Goal: Task Accomplishment & Management: Use online tool/utility

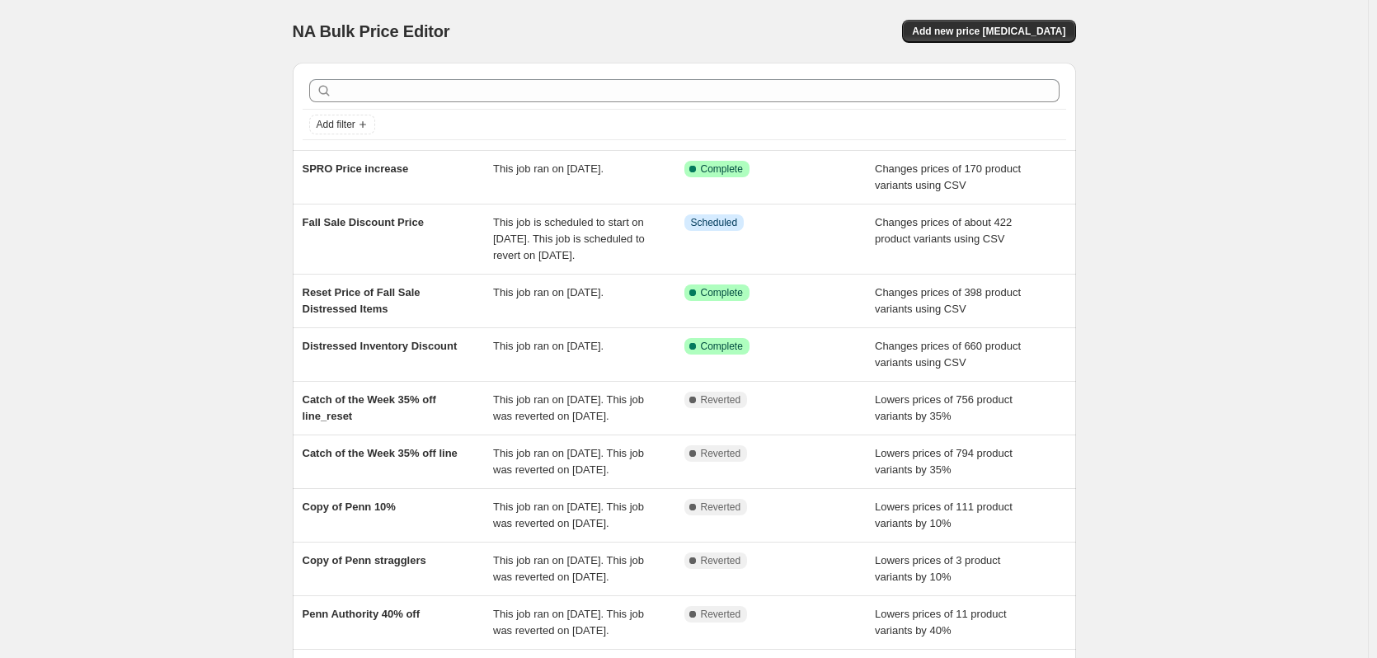
scroll to position [82, 0]
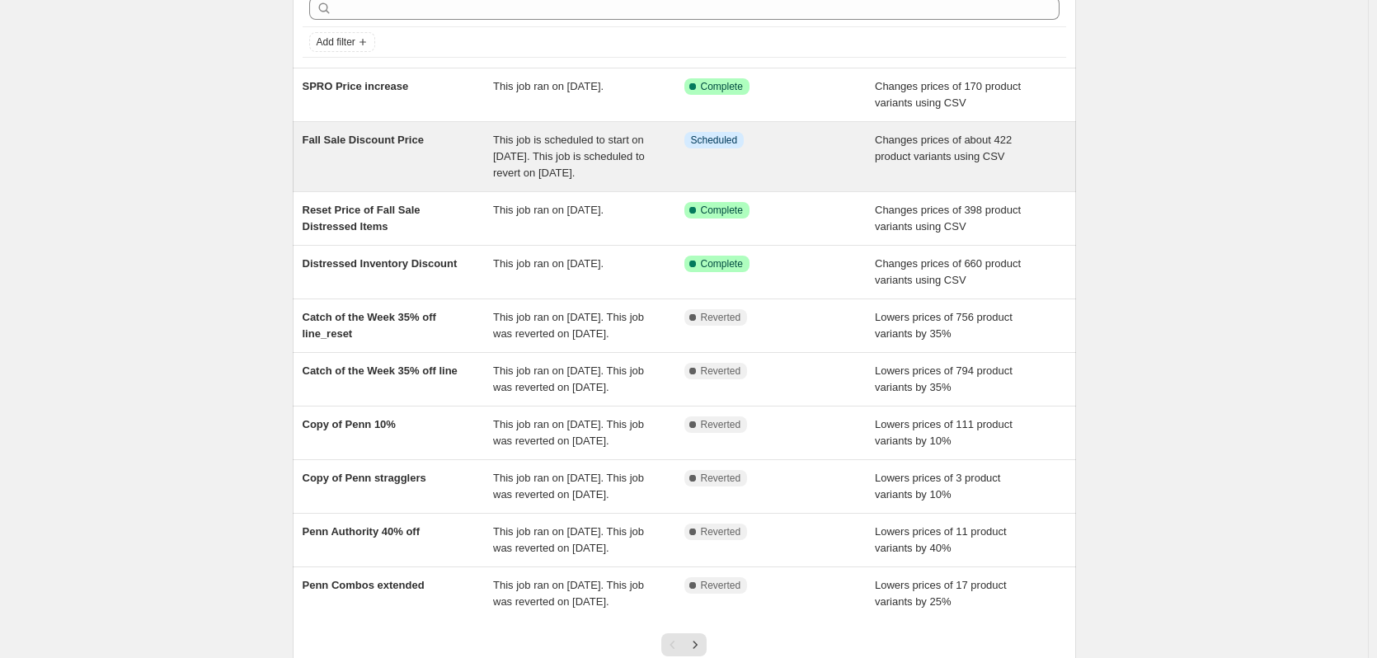
click at [376, 138] on span "Fall Sale Discount Price" at bounding box center [363, 140] width 121 height 12
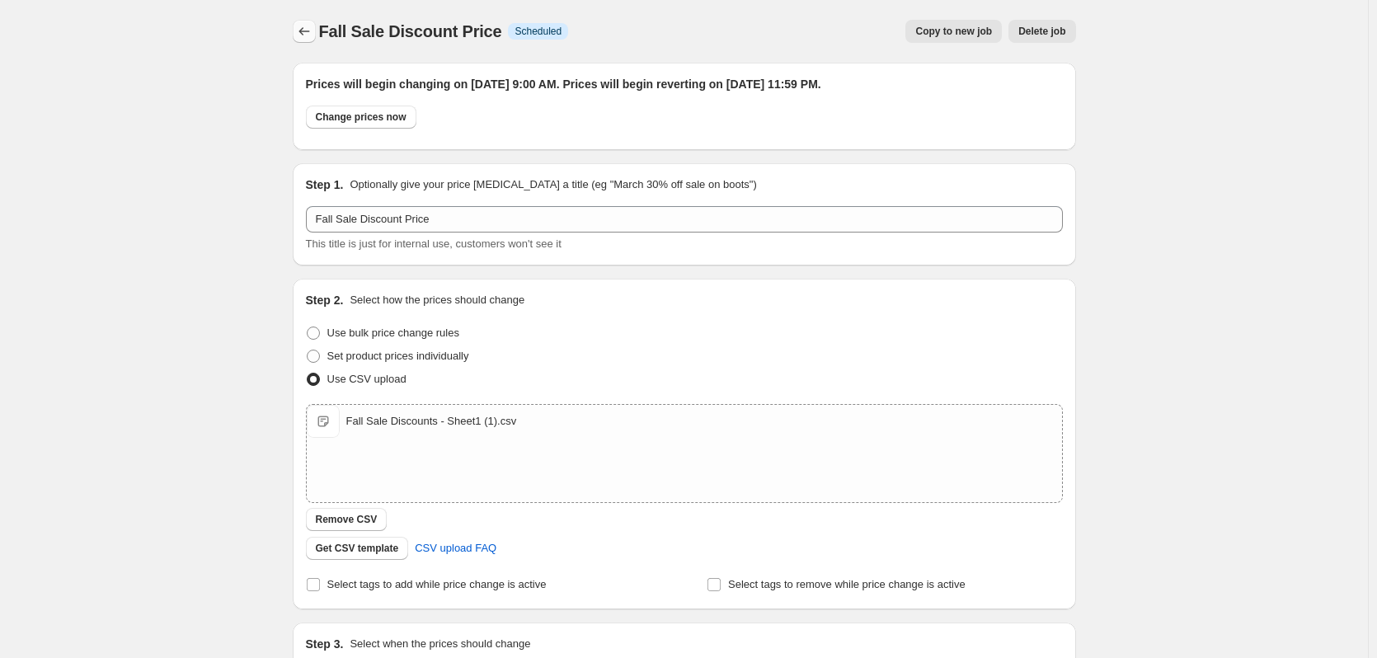
click at [316, 30] on button "Price change jobs" at bounding box center [304, 31] width 23 height 23
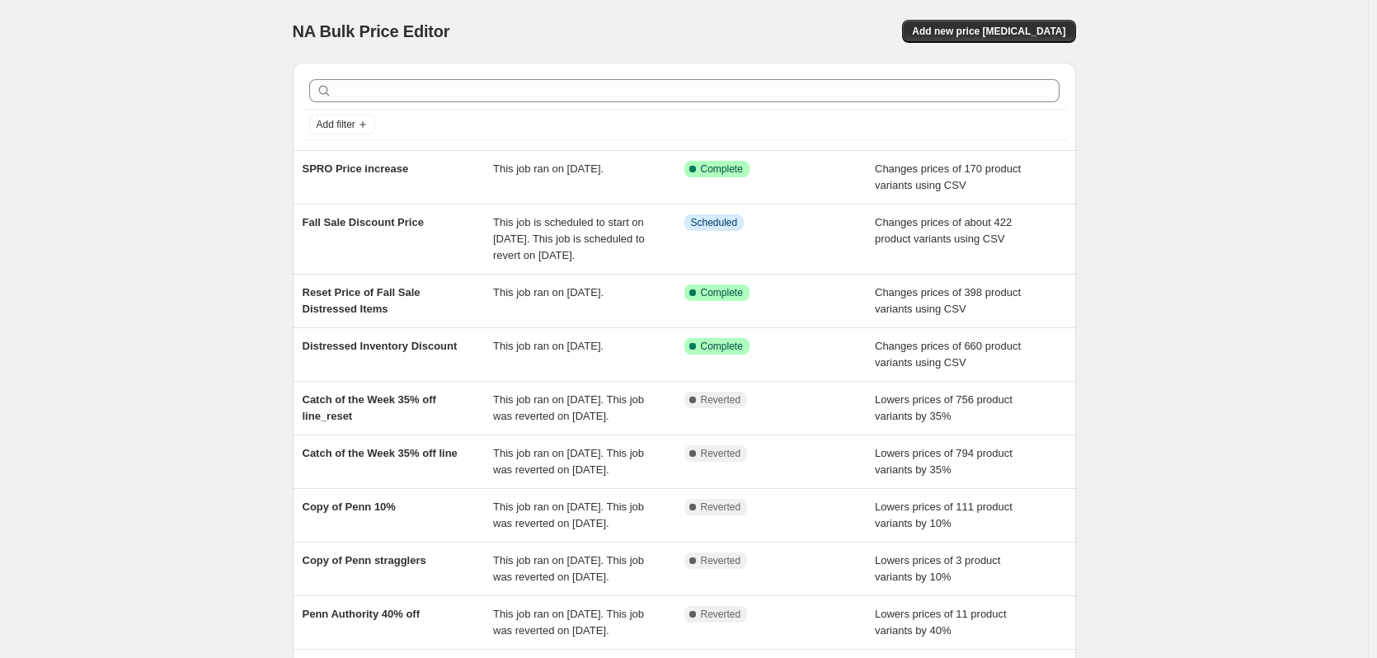
scroll to position [82, 0]
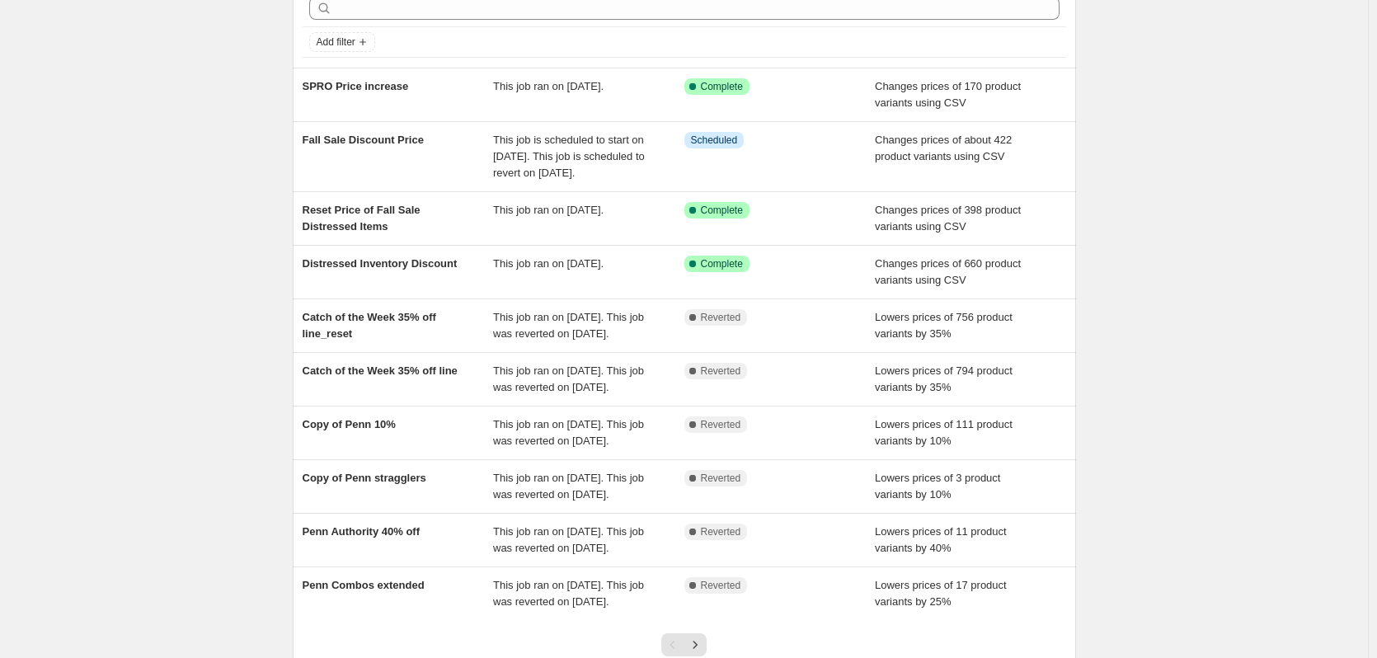
click at [202, 162] on div "NA Bulk Price Editor. This page is ready NA Bulk Price Editor Add new price [ME…" at bounding box center [684, 351] width 1368 height 866
click at [1186, 168] on div "NA Bulk Price Editor. This page is ready NA Bulk Price Editor Add new price [ME…" at bounding box center [684, 351] width 1368 height 866
click at [239, 116] on div "NA Bulk Price Editor. This page is ready NA Bulk Price Editor Add new price [ME…" at bounding box center [684, 351] width 1368 height 866
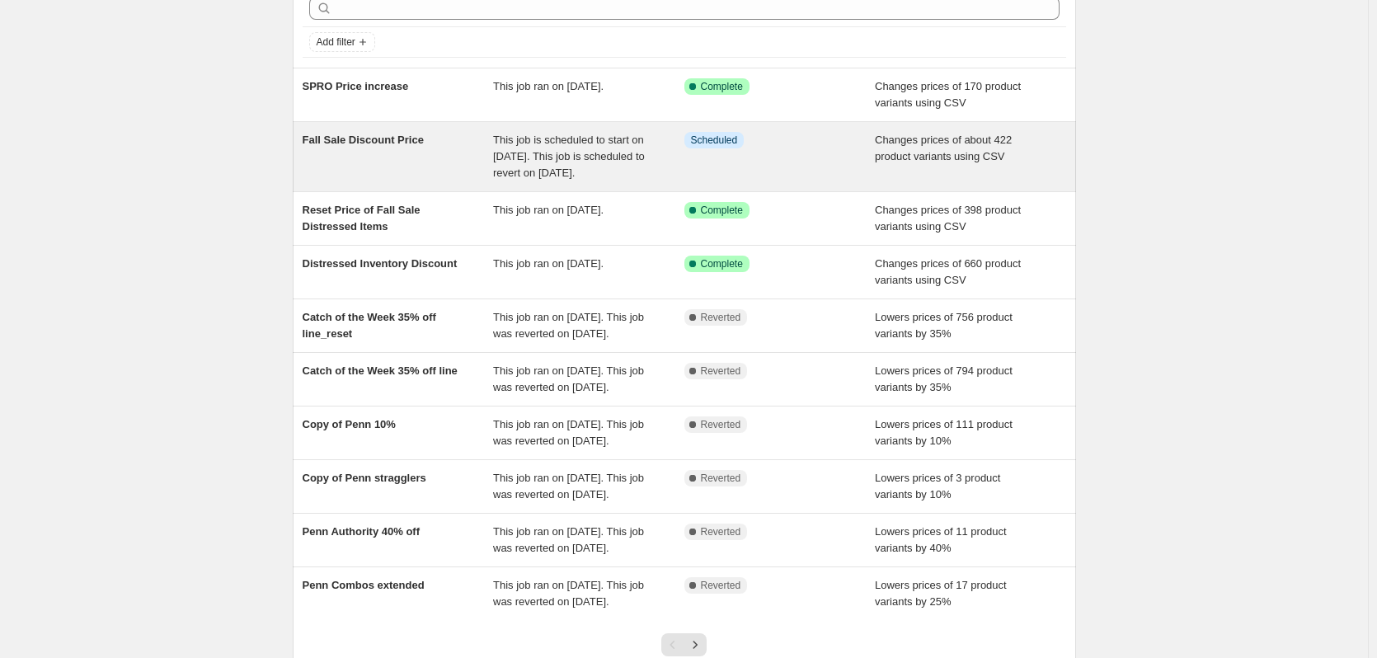
click at [414, 137] on span "Fall Sale Discount Price" at bounding box center [363, 140] width 121 height 12
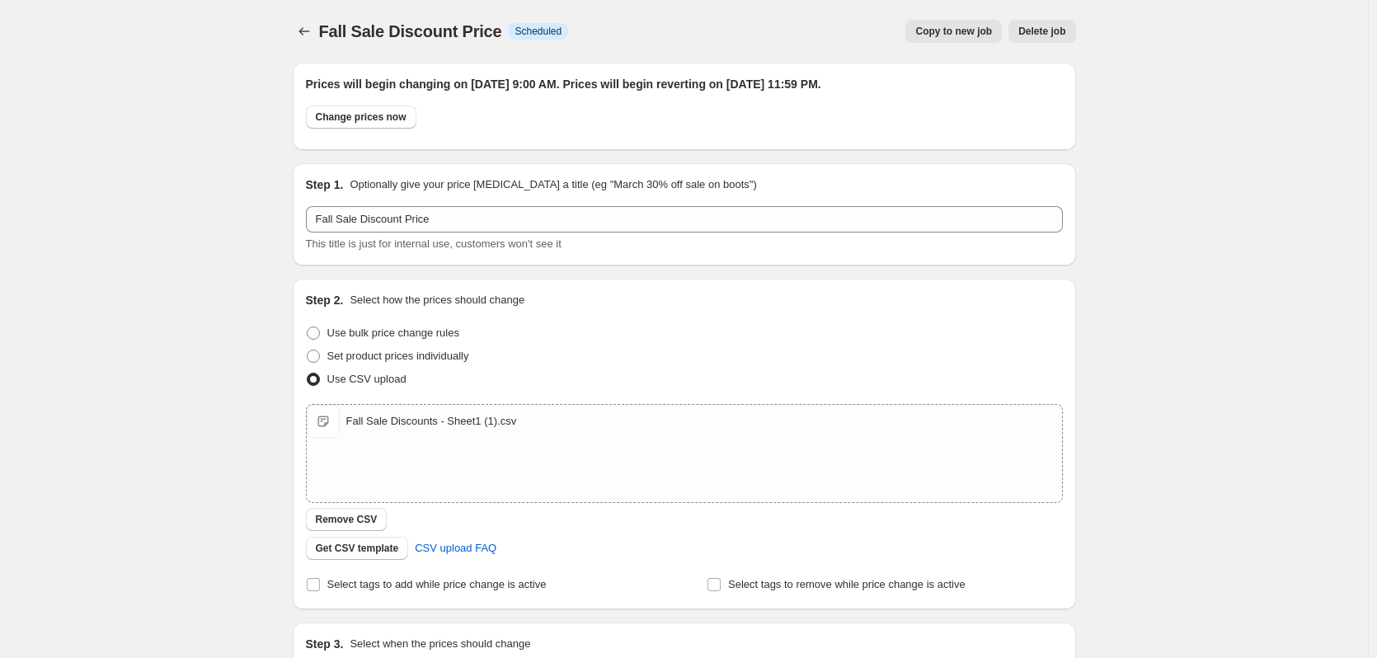
click at [1051, 35] on span "Delete job" at bounding box center [1041, 31] width 47 height 13
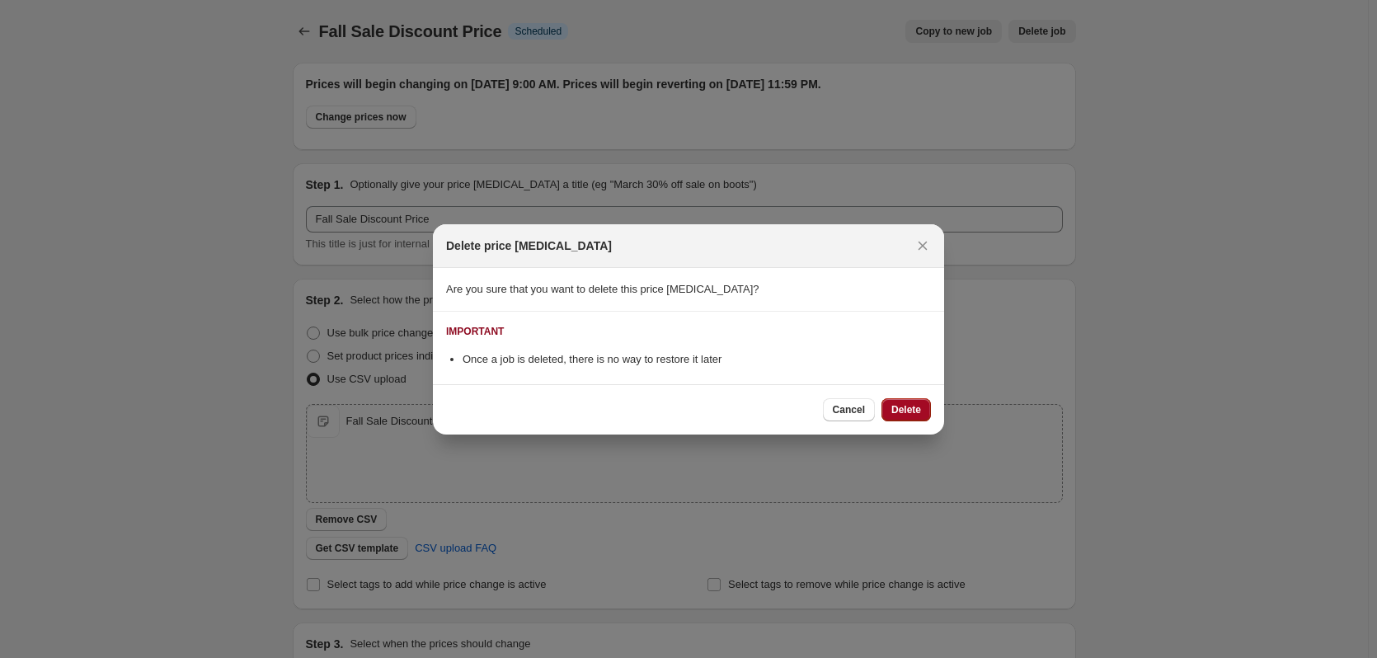
click at [906, 407] on span "Delete" at bounding box center [906, 409] width 30 height 13
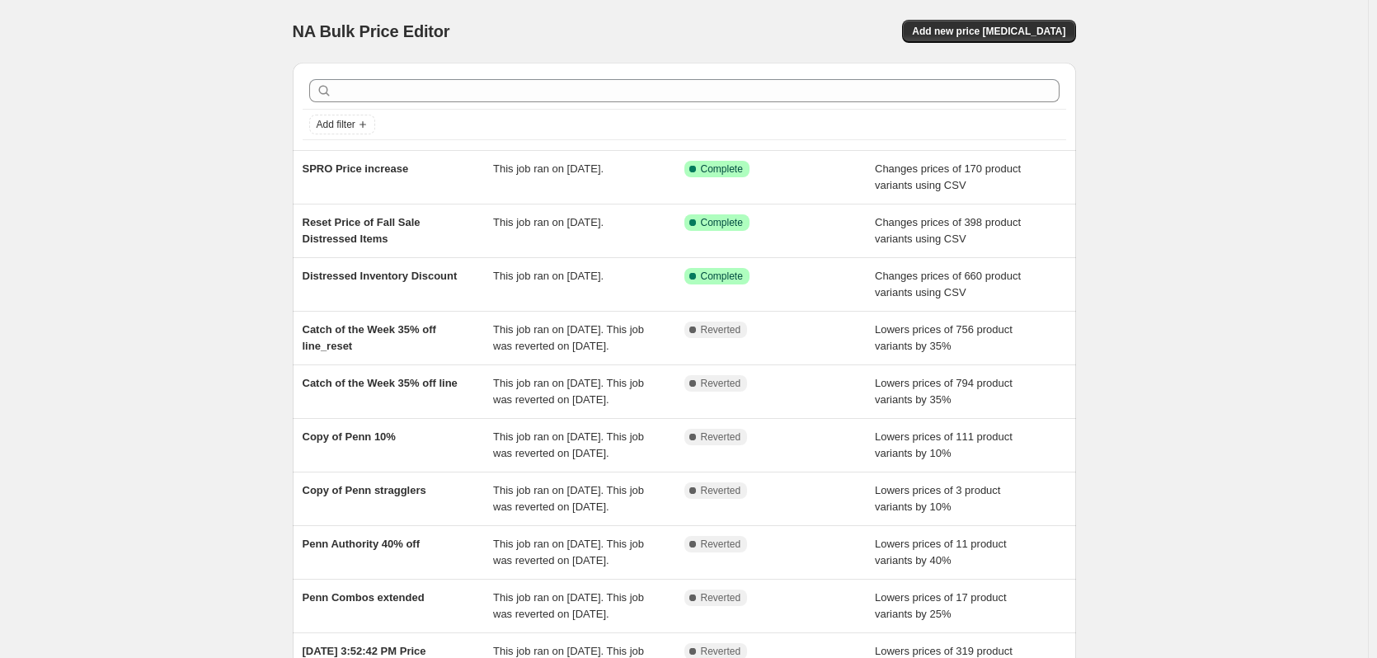
click at [187, 139] on div "NA Bulk Price Editor. This page is ready NA Bulk Price Editor Add new price [ME…" at bounding box center [684, 424] width 1368 height 849
click at [162, 126] on div "NA Bulk Price Editor. This page is ready NA Bulk Price Editor Add new price [ME…" at bounding box center [684, 424] width 1368 height 849
click at [286, 215] on div "Add filter SPRO Price increase This job ran on [DATE]. Success Complete Complet…" at bounding box center [678, 398] width 797 height 699
click at [1022, 35] on span "Add new price [MEDICAL_DATA]" at bounding box center [988, 31] width 153 height 13
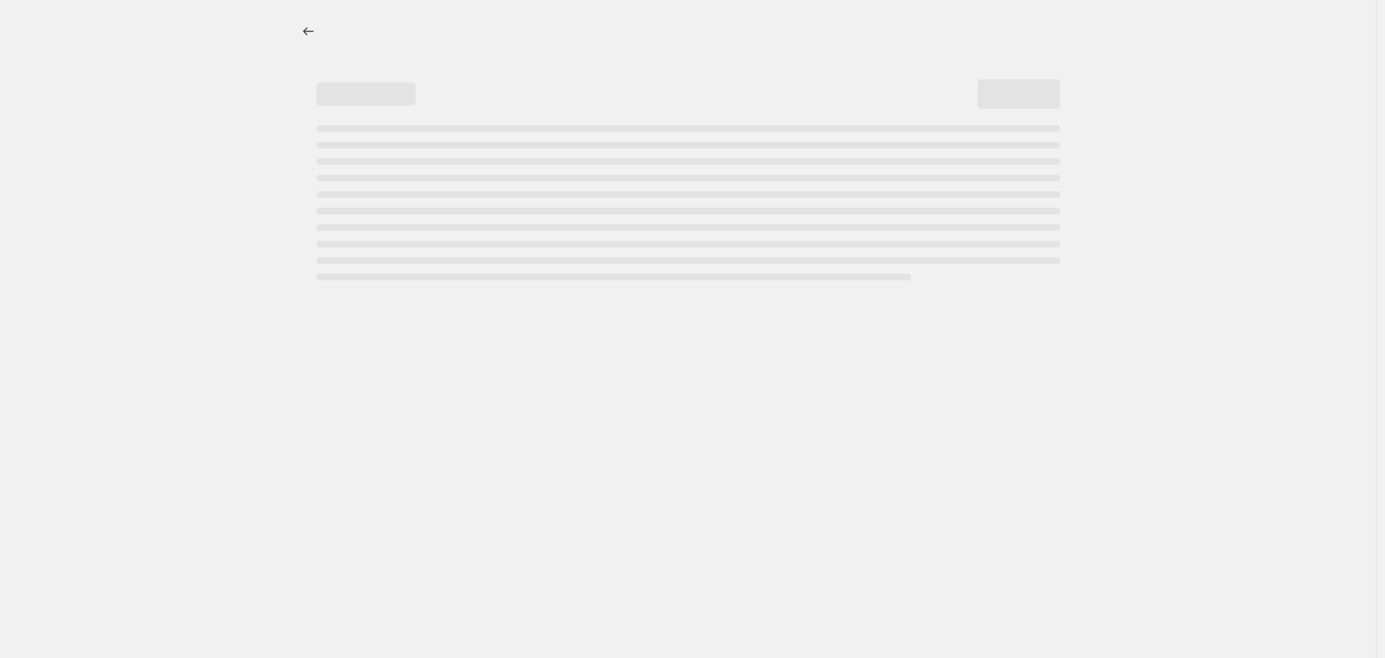
select select "percentage"
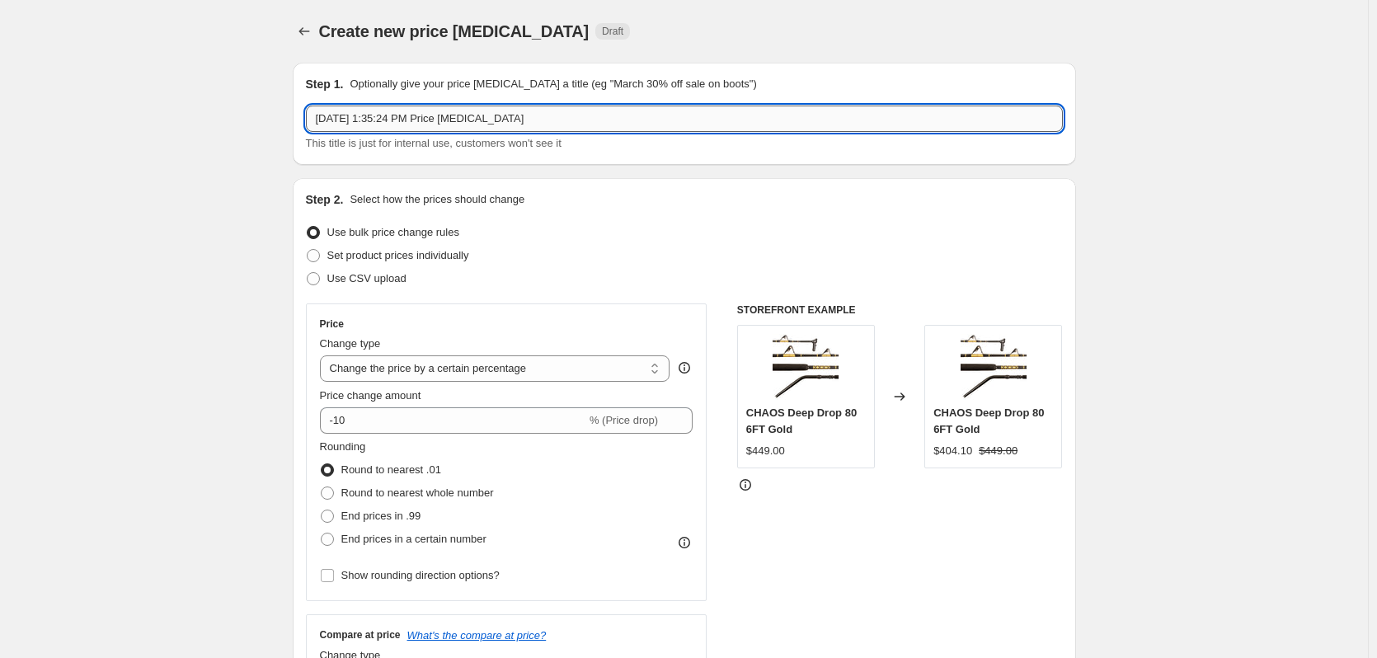
click at [536, 108] on input "Oct 14, 2025, 1:35:24 PM Price change job" at bounding box center [684, 119] width 757 height 26
type input "Fall Distressed Sale_ Double Checked Sale Prices"
click at [321, 276] on span at bounding box center [313, 278] width 15 height 15
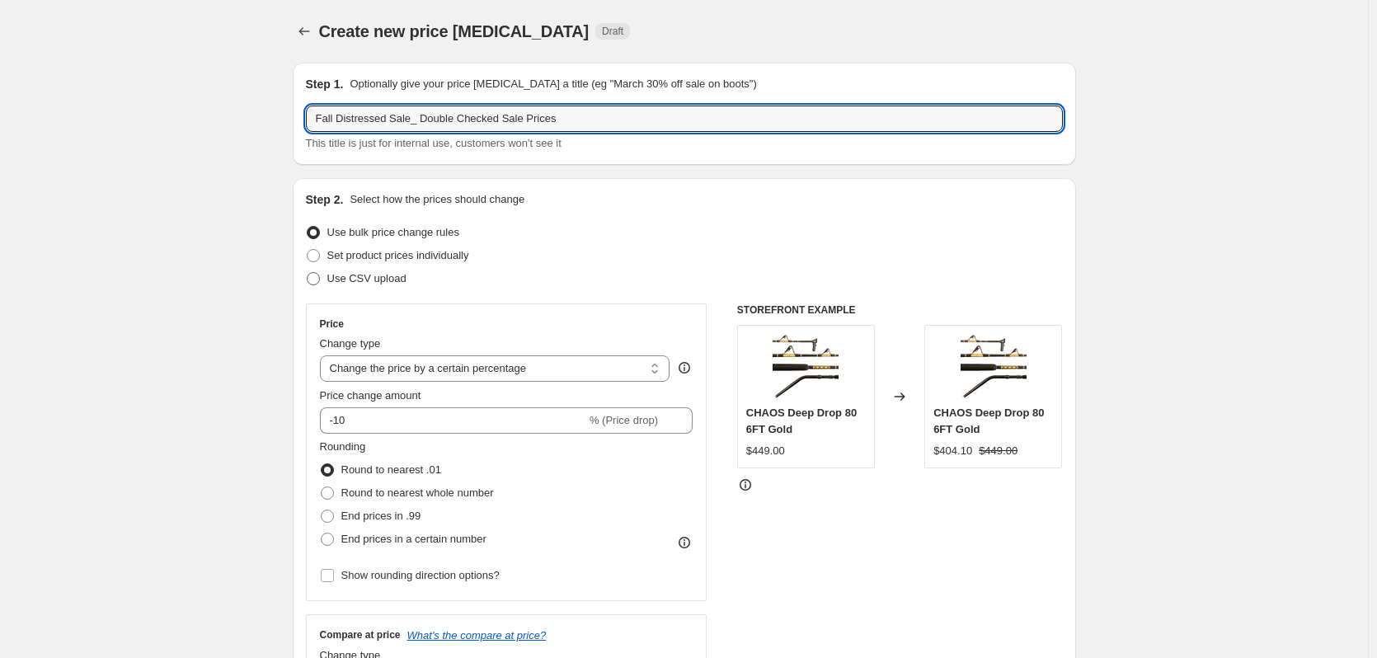
click at [308, 273] on input "Use CSV upload" at bounding box center [307, 272] width 1 height 1
radio input "true"
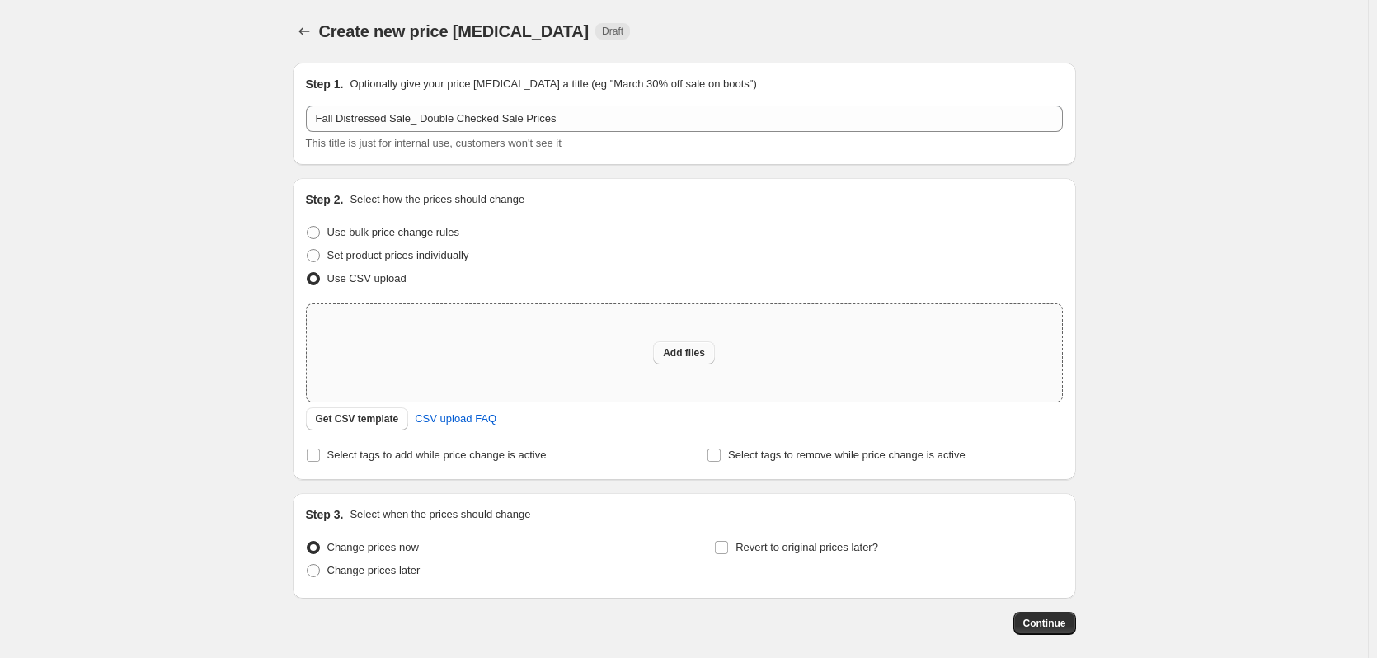
click at [677, 351] on span "Add files" at bounding box center [684, 352] width 42 height 13
type input "C:\fakepath\Fall Sale Discounts - Sheet1 (2).csv"
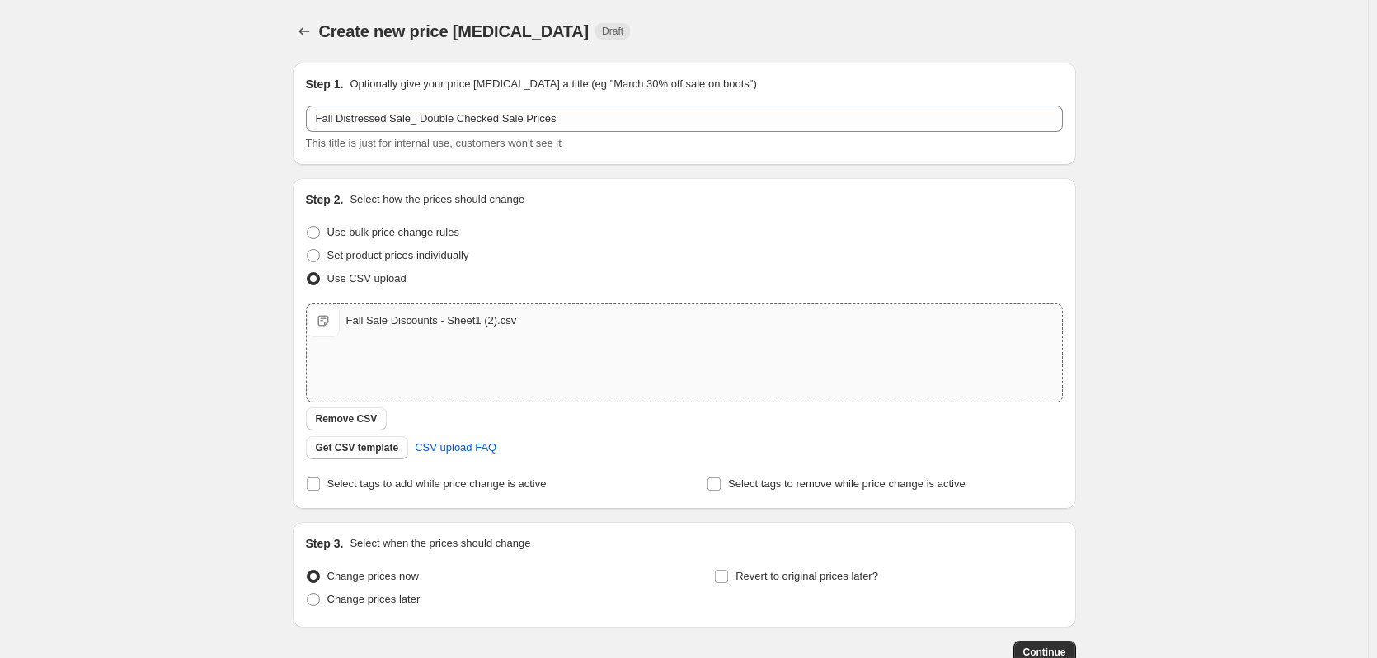
click at [256, 242] on div "Create new price change job. This page is ready Create new price change job Dra…" at bounding box center [684, 382] width 1368 height 764
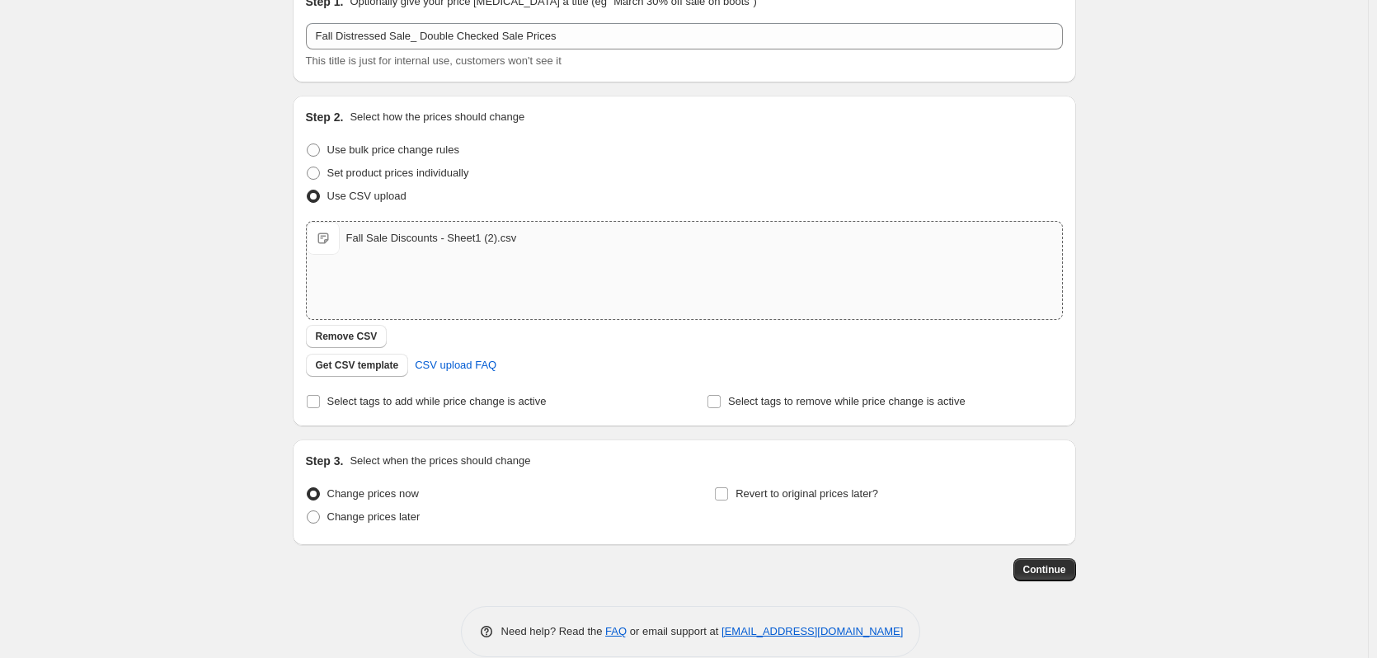
click at [243, 242] on div "Create new price change job. This page is ready Create new price change job Dra…" at bounding box center [684, 300] width 1368 height 764
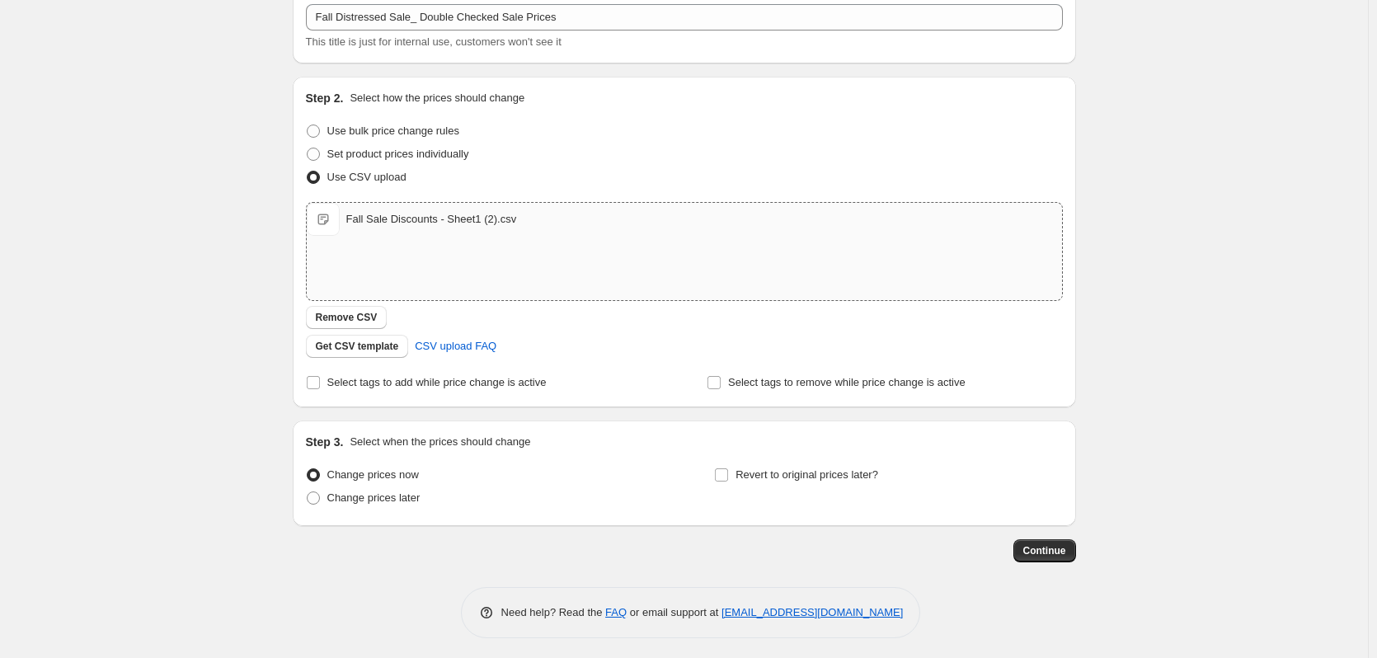
scroll to position [106, 0]
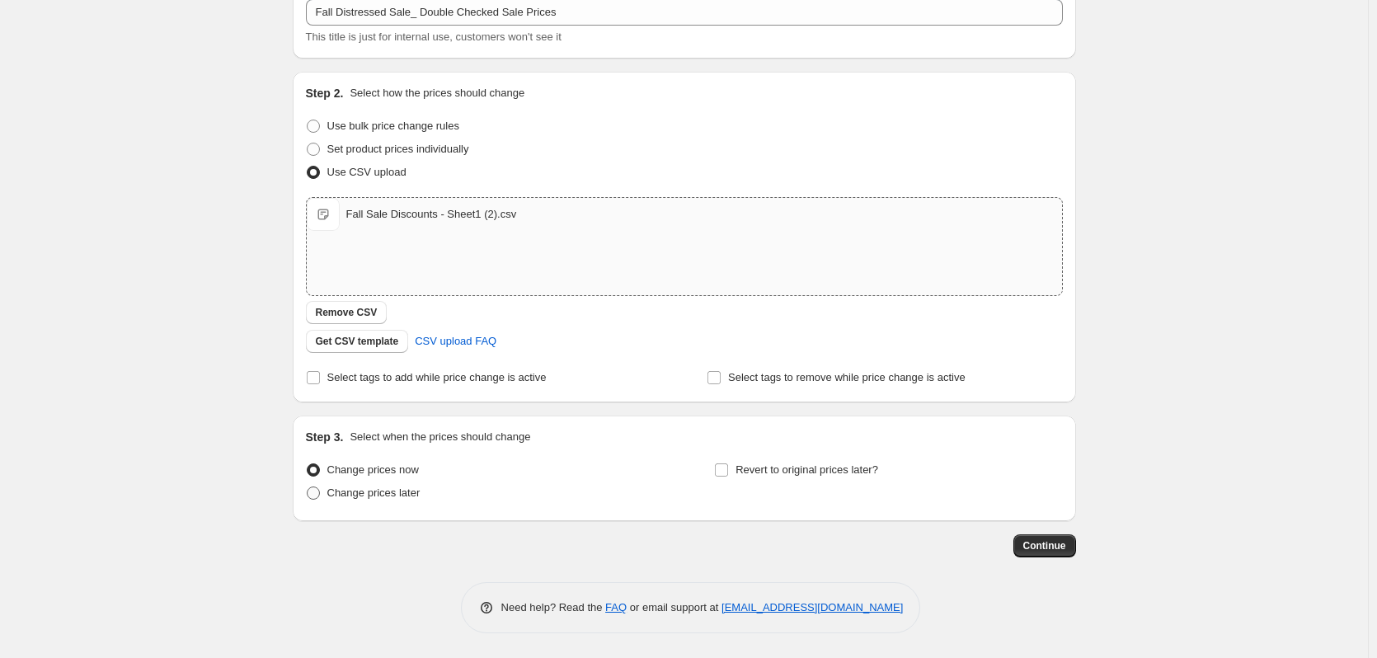
click at [312, 497] on span at bounding box center [313, 493] width 13 height 13
click at [308, 487] on input "Change prices later" at bounding box center [307, 487] width 1 height 1
radio input "true"
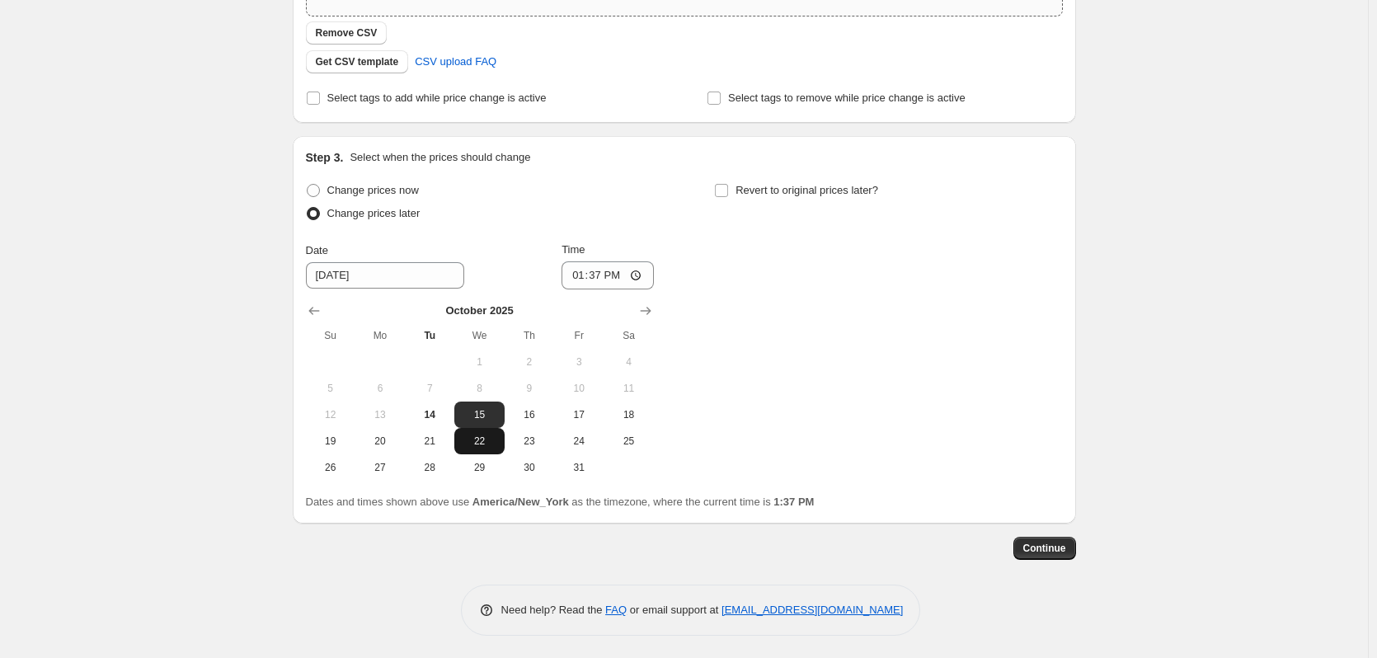
scroll to position [388, 0]
click at [479, 411] on span "15" at bounding box center [479, 412] width 36 height 13
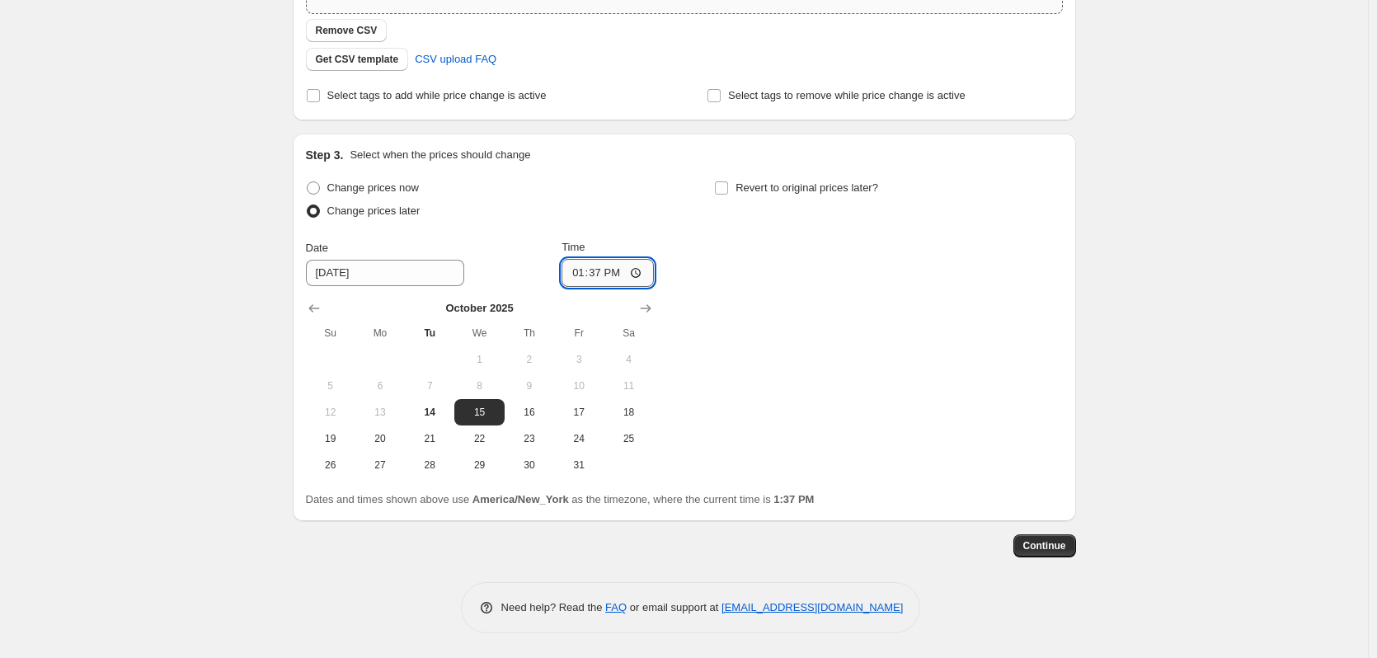
click at [581, 274] on input "13:37" at bounding box center [608, 273] width 92 height 28
type input "00:00"
click at [637, 200] on div "Change prices later" at bounding box center [480, 211] width 348 height 23
click at [728, 187] on input "Revert to original prices later?" at bounding box center [721, 187] width 13 height 13
checkbox input "true"
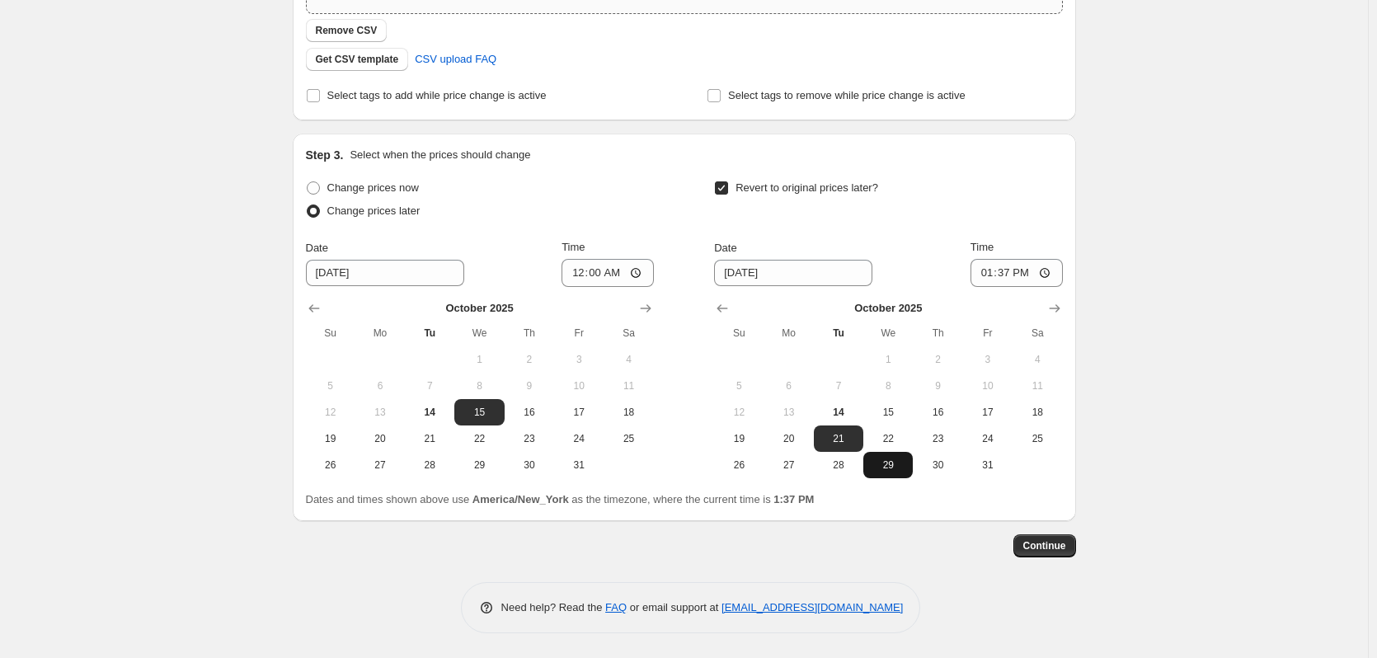
click at [891, 467] on span "29" at bounding box center [888, 464] width 36 height 13
type input "10/29/2025"
click at [988, 275] on input "13:37" at bounding box center [1017, 273] width 92 height 28
type input "23:59"
click at [1212, 335] on div "Create new price change job. This page is ready Create new price change job Dra…" at bounding box center [684, 135] width 1368 height 1046
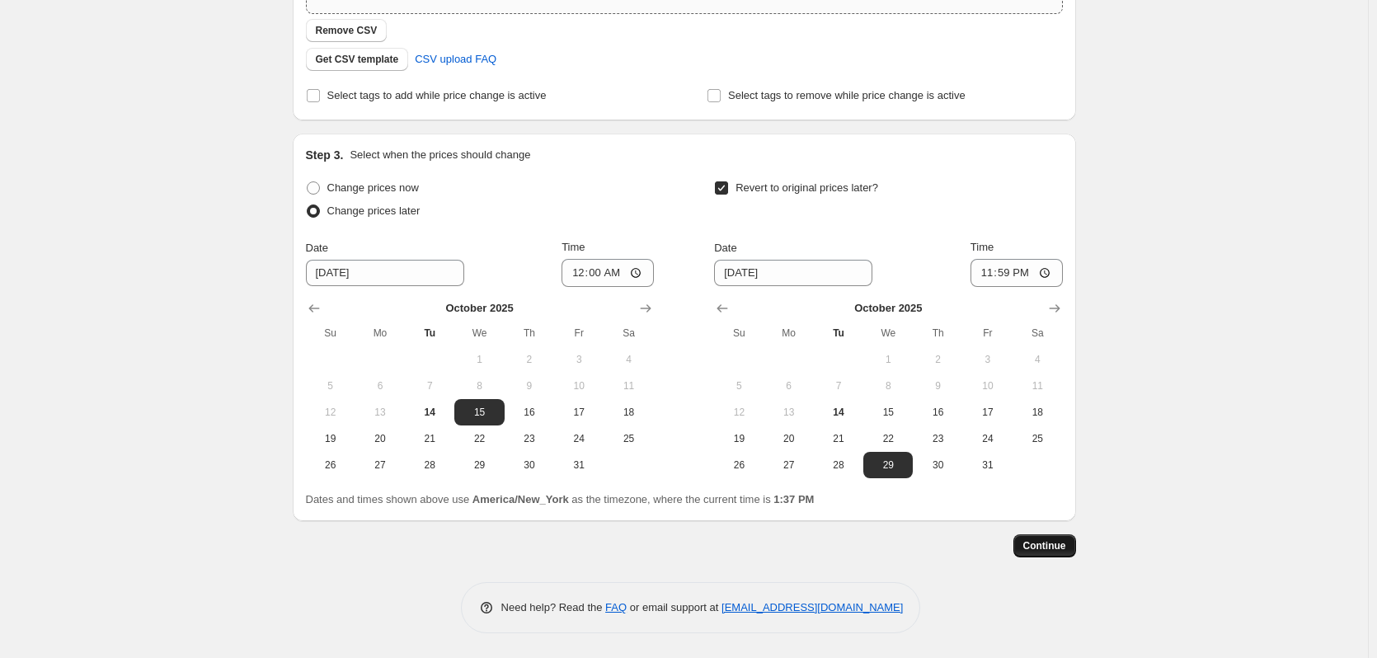
click at [1059, 546] on span "Continue" at bounding box center [1044, 545] width 43 height 13
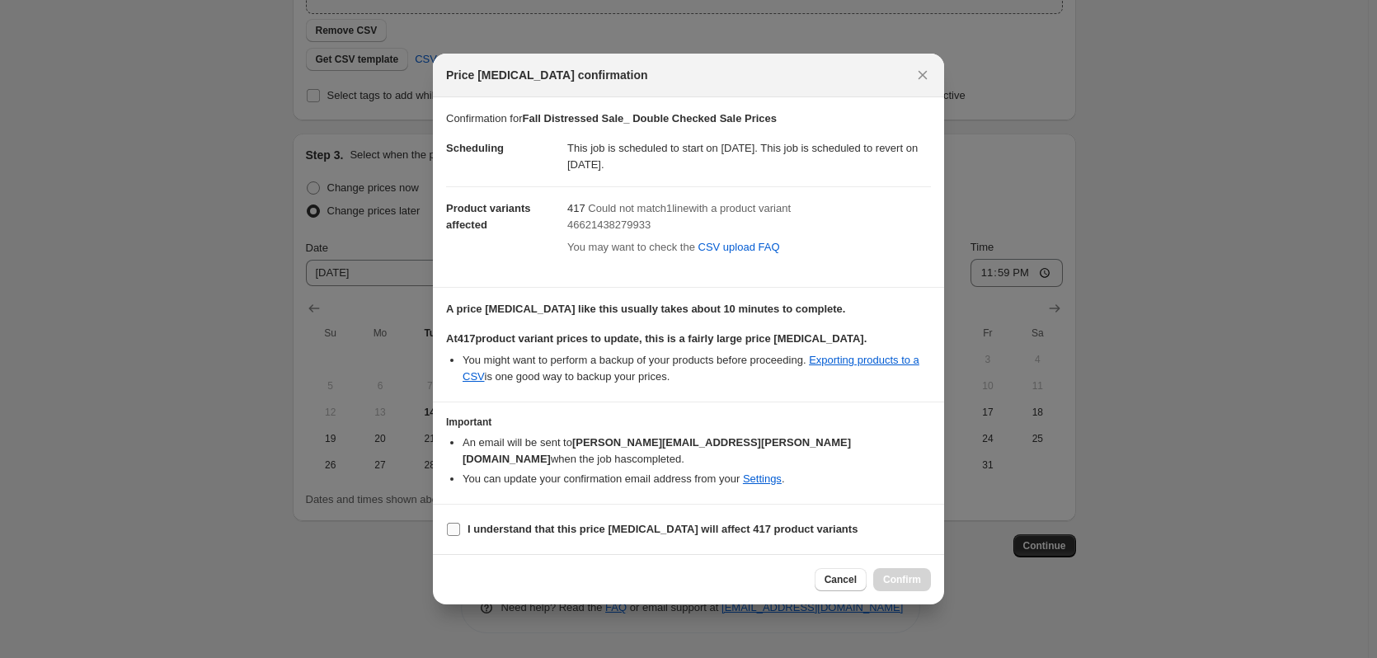
click at [449, 523] on input "I understand that this price change job will affect 417 product variants" at bounding box center [453, 529] width 13 height 13
checkbox input "true"
click at [919, 573] on span "Confirm" at bounding box center [902, 579] width 38 height 13
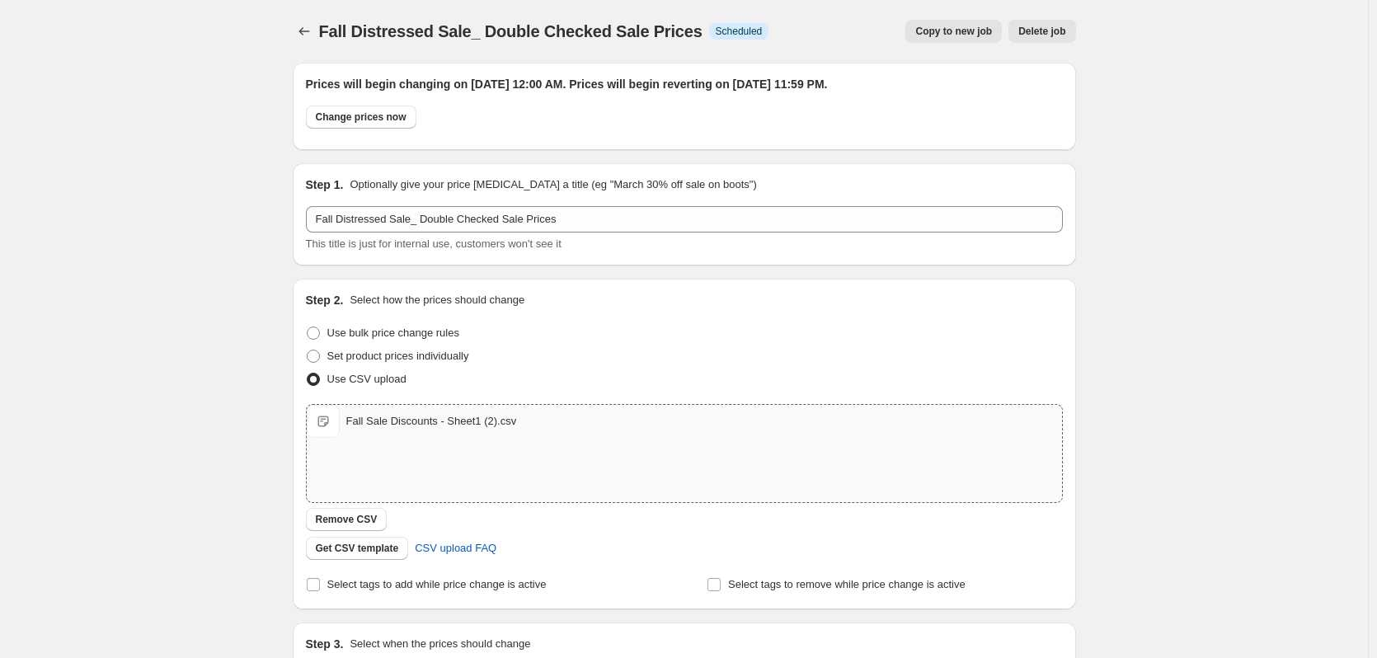
click at [258, 368] on div "Fall Distressed Sale_ Double Checked Sale Prices. This page is ready Fall Distr…" at bounding box center [684, 573] width 1368 height 1147
click at [303, 32] on icon "Price change jobs" at bounding box center [304, 31] width 11 height 8
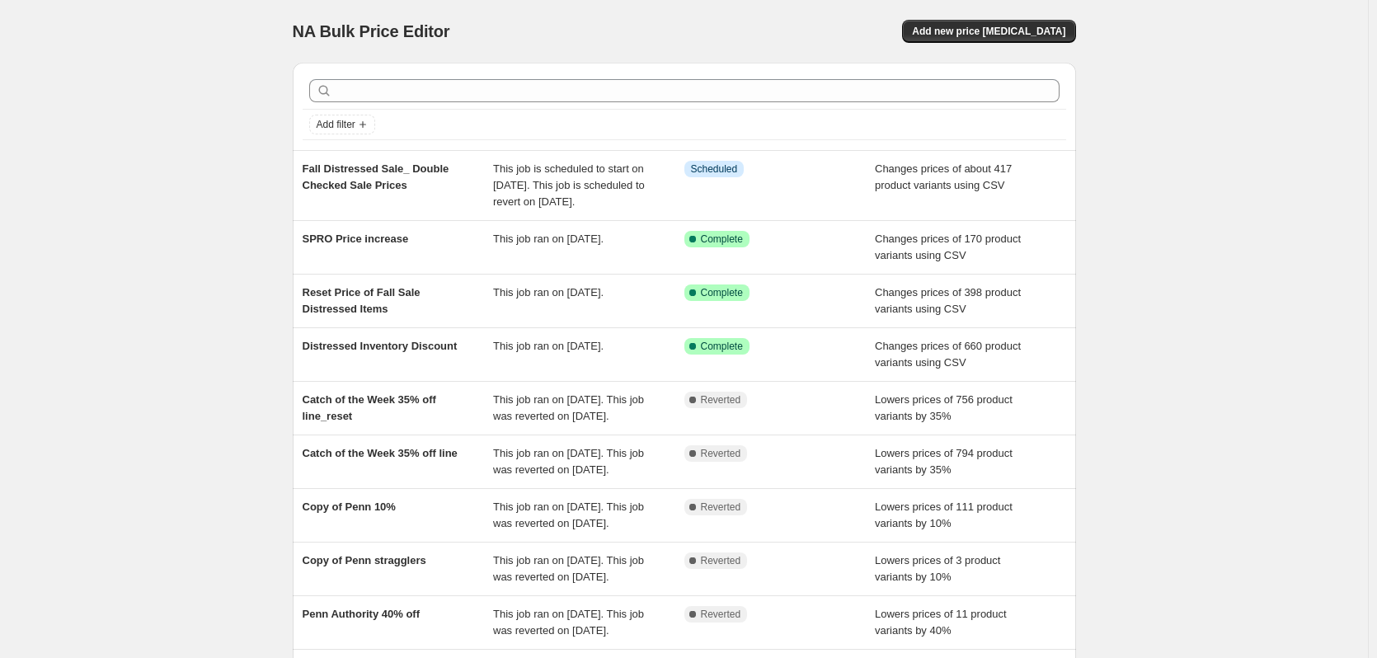
click at [123, 118] on div "NA Bulk Price Editor. This page is ready NA Bulk Price Editor Add new price cha…" at bounding box center [684, 433] width 1368 height 866
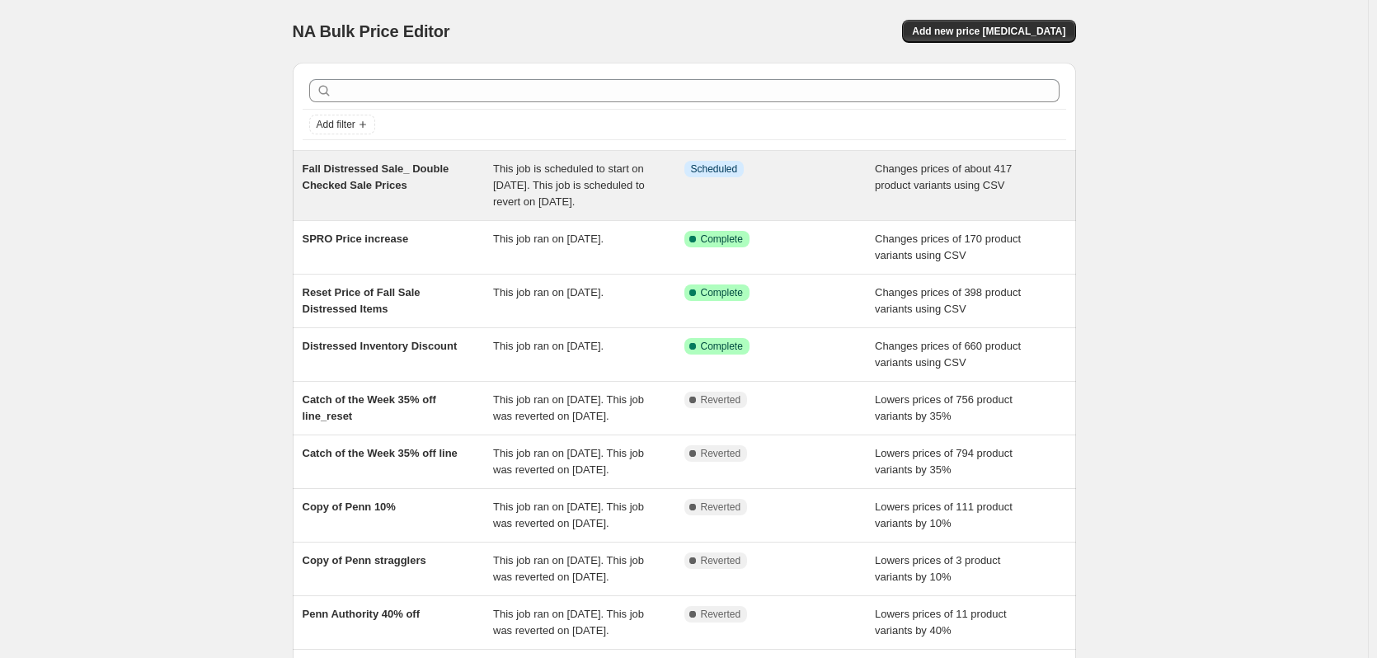
click at [341, 166] on span "Fall Distressed Sale_ Double Checked Sale Prices" at bounding box center [376, 176] width 147 height 29
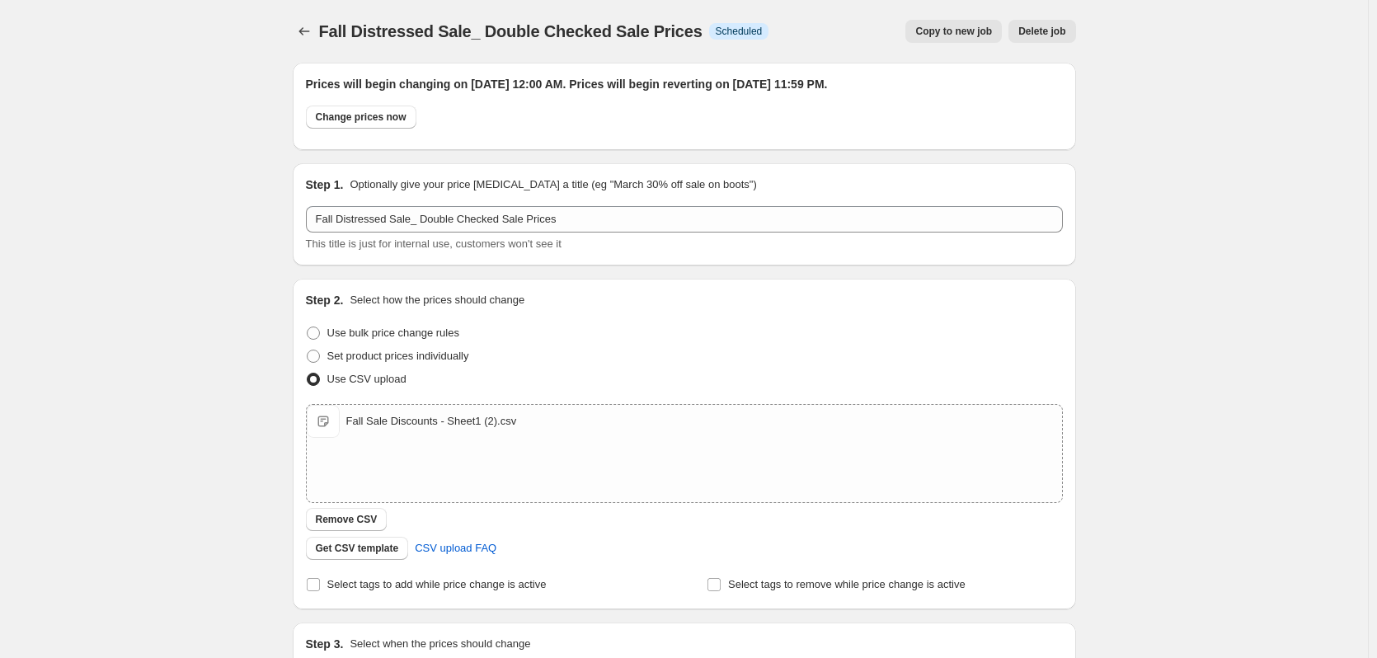
click at [1065, 37] on span "Delete job" at bounding box center [1041, 31] width 47 height 13
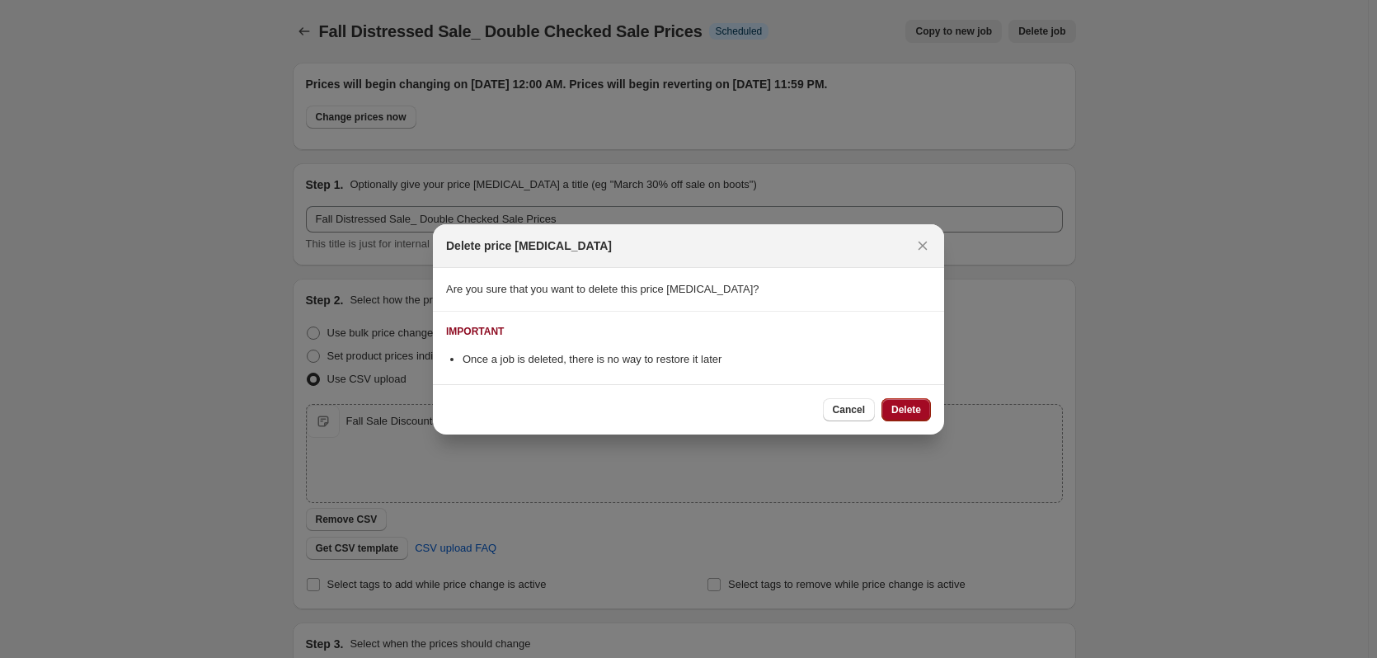
click at [905, 406] on span "Delete" at bounding box center [906, 409] width 30 height 13
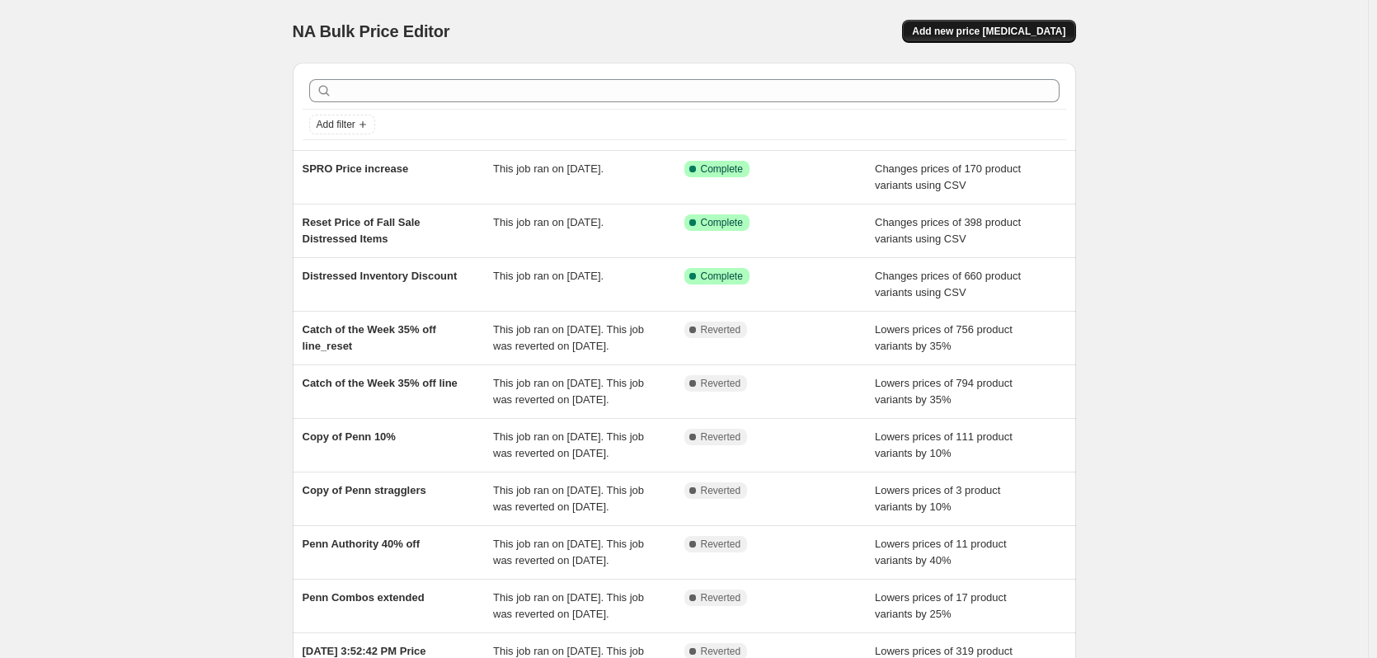
click at [1061, 32] on span "Add new price [MEDICAL_DATA]" at bounding box center [988, 31] width 153 height 13
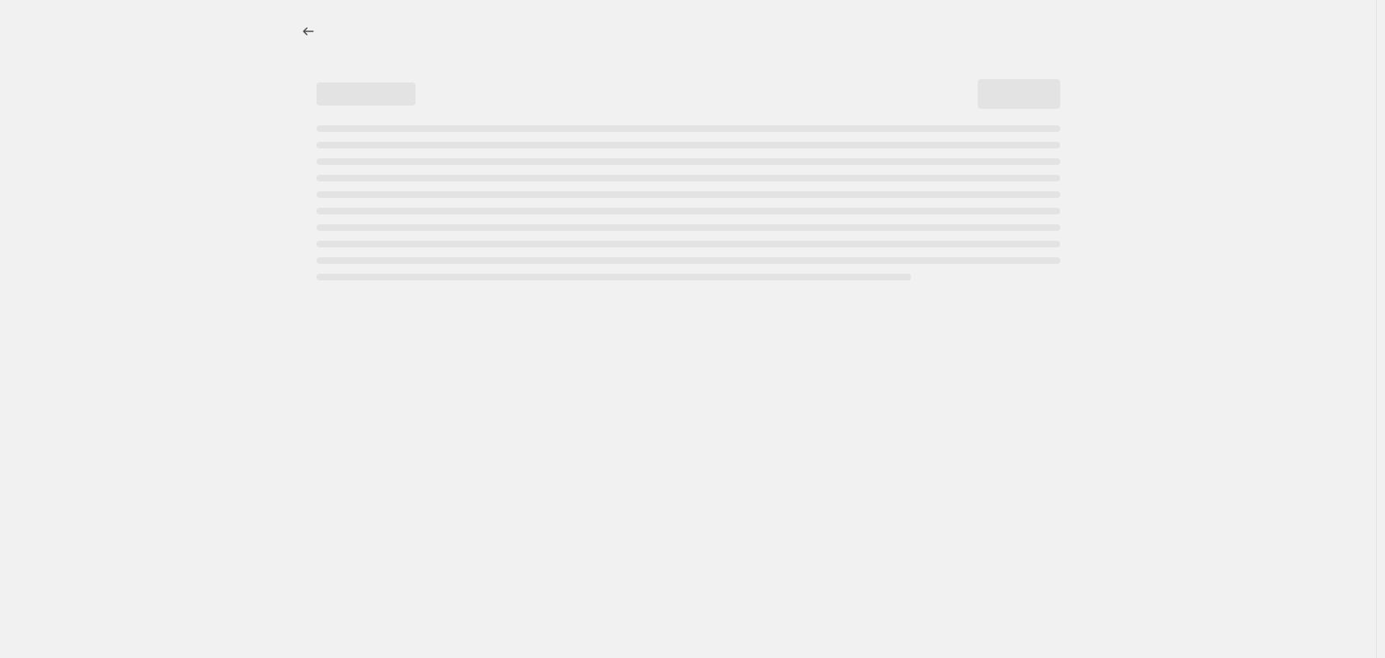
select select "percentage"
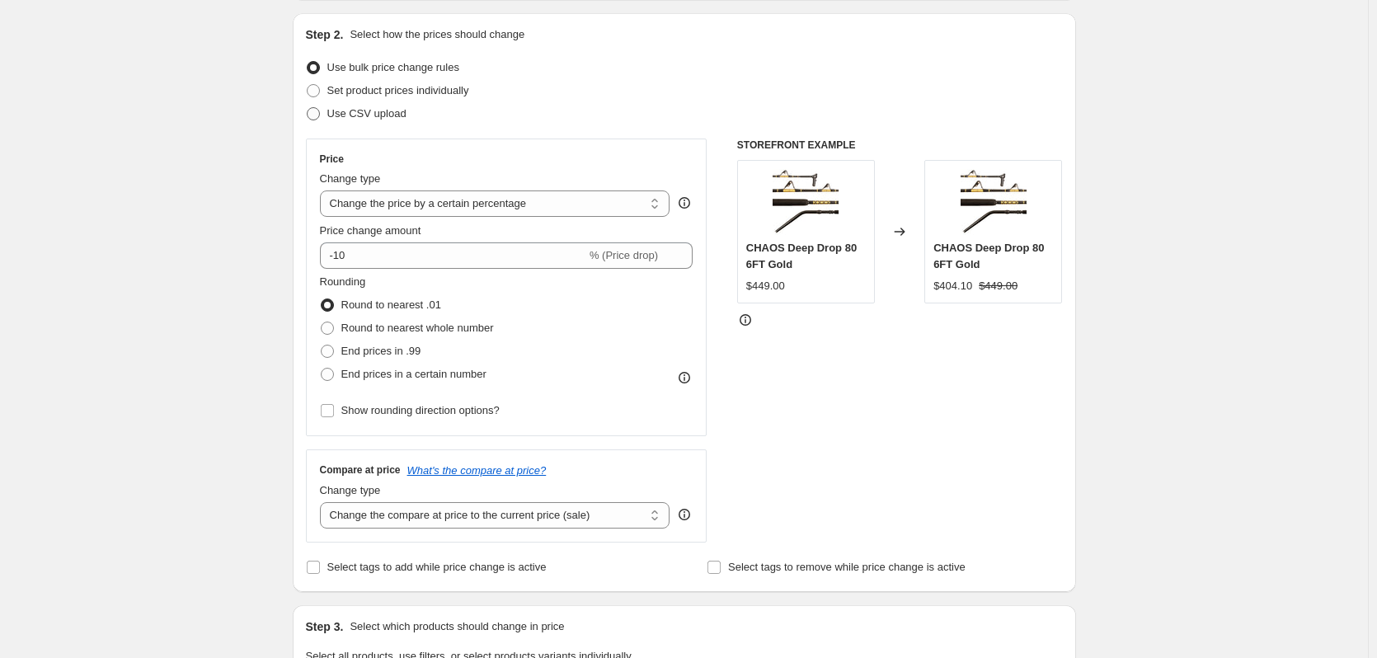
click at [321, 110] on span at bounding box center [313, 113] width 15 height 15
click at [308, 108] on input "Use CSV upload" at bounding box center [307, 107] width 1 height 1
radio input "true"
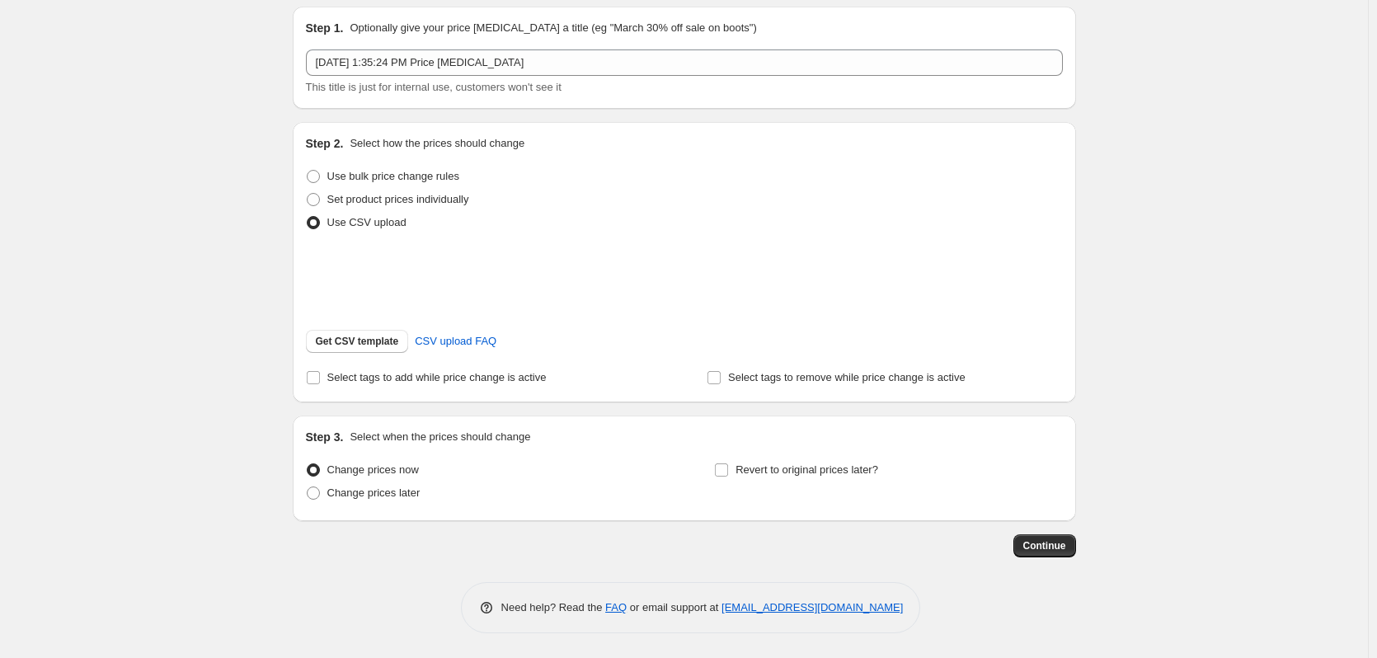
scroll to position [78, 0]
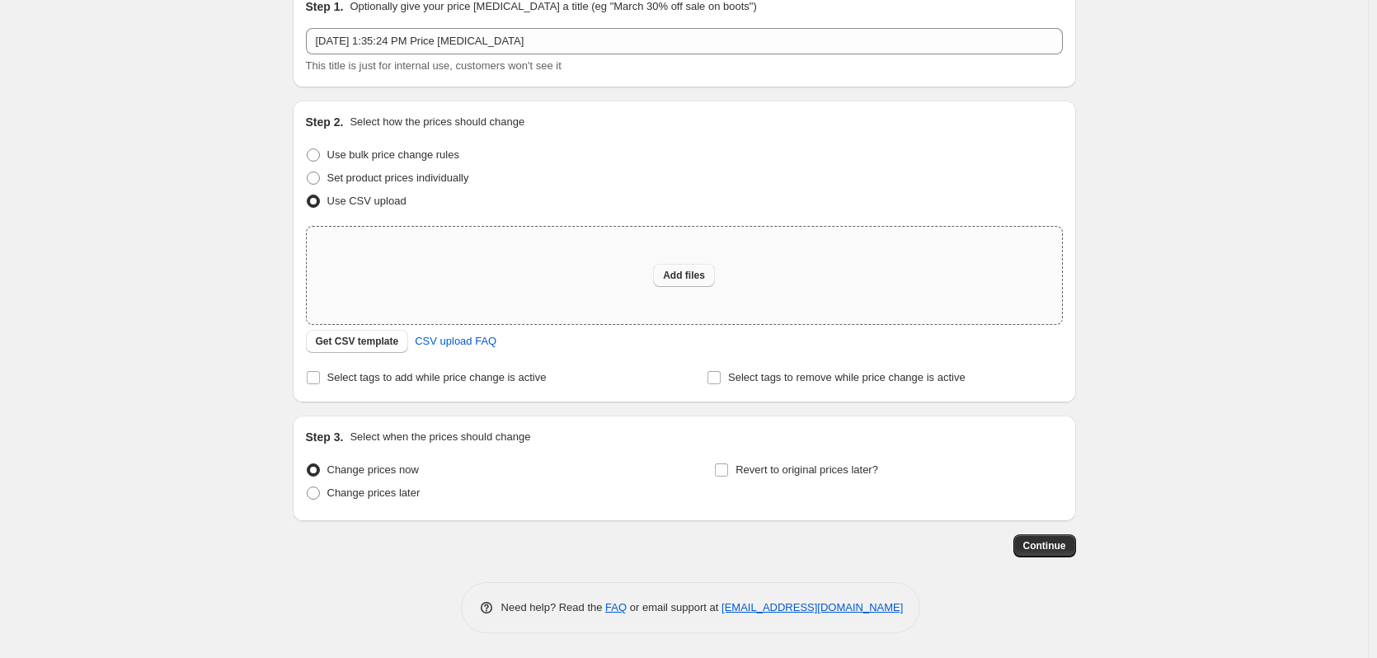
click at [698, 283] on button "Add files" at bounding box center [684, 275] width 62 height 23
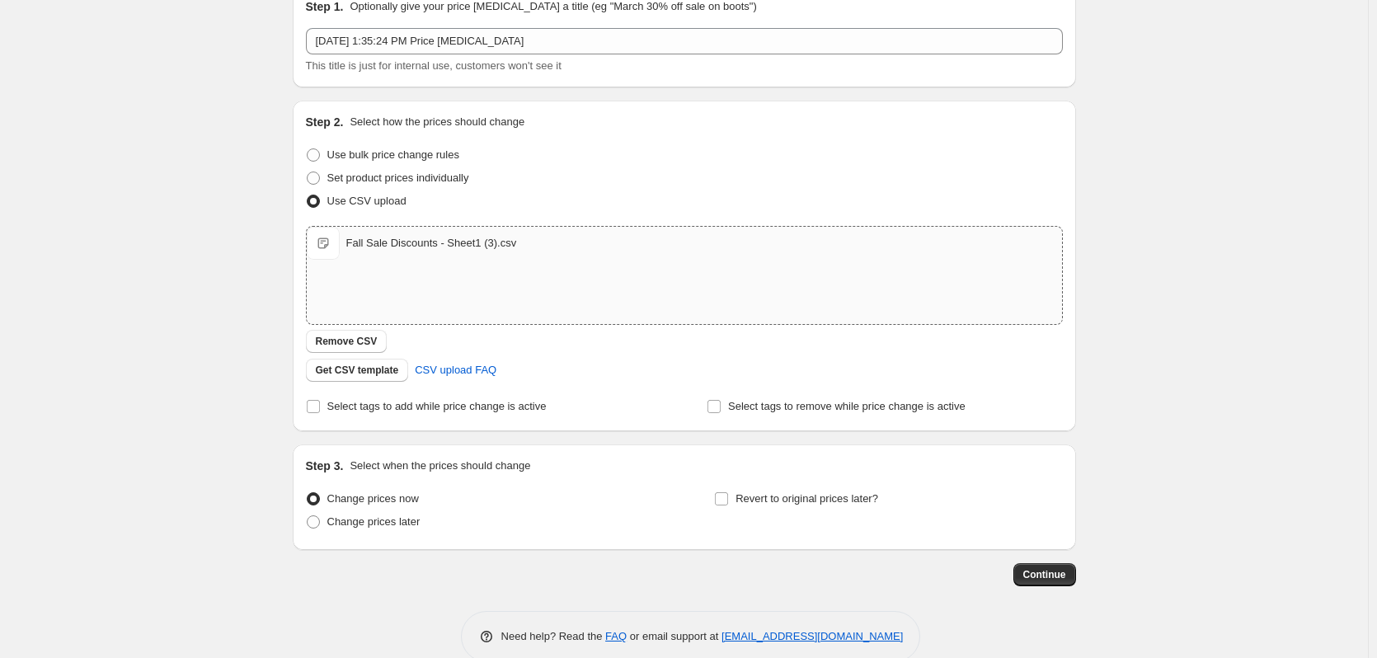
click at [178, 199] on div "Create new price change job. This page is ready Create new price change job Dra…" at bounding box center [684, 304] width 1368 height 764
click at [207, 345] on div "Create new price change job. This page is ready Create new price change job Dra…" at bounding box center [684, 304] width 1368 height 764
click at [320, 525] on span at bounding box center [313, 521] width 13 height 13
click at [308, 516] on input "Change prices later" at bounding box center [307, 515] width 1 height 1
radio input "true"
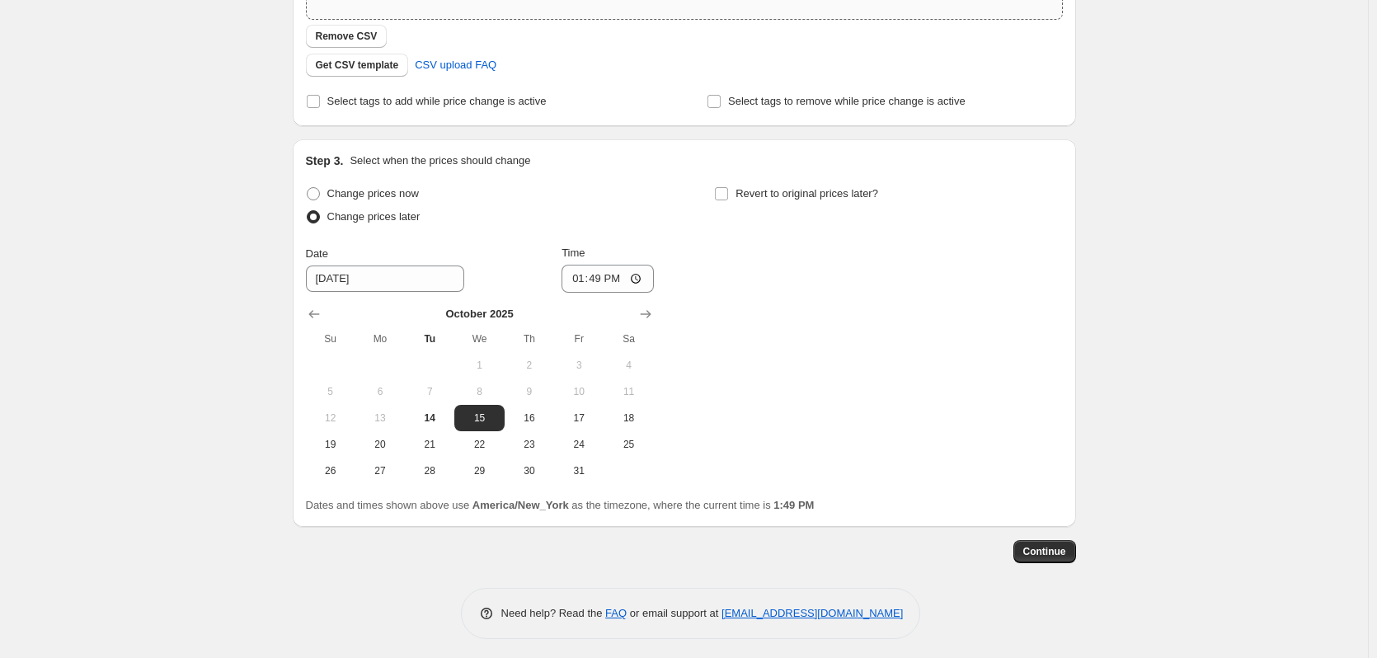
scroll to position [388, 0]
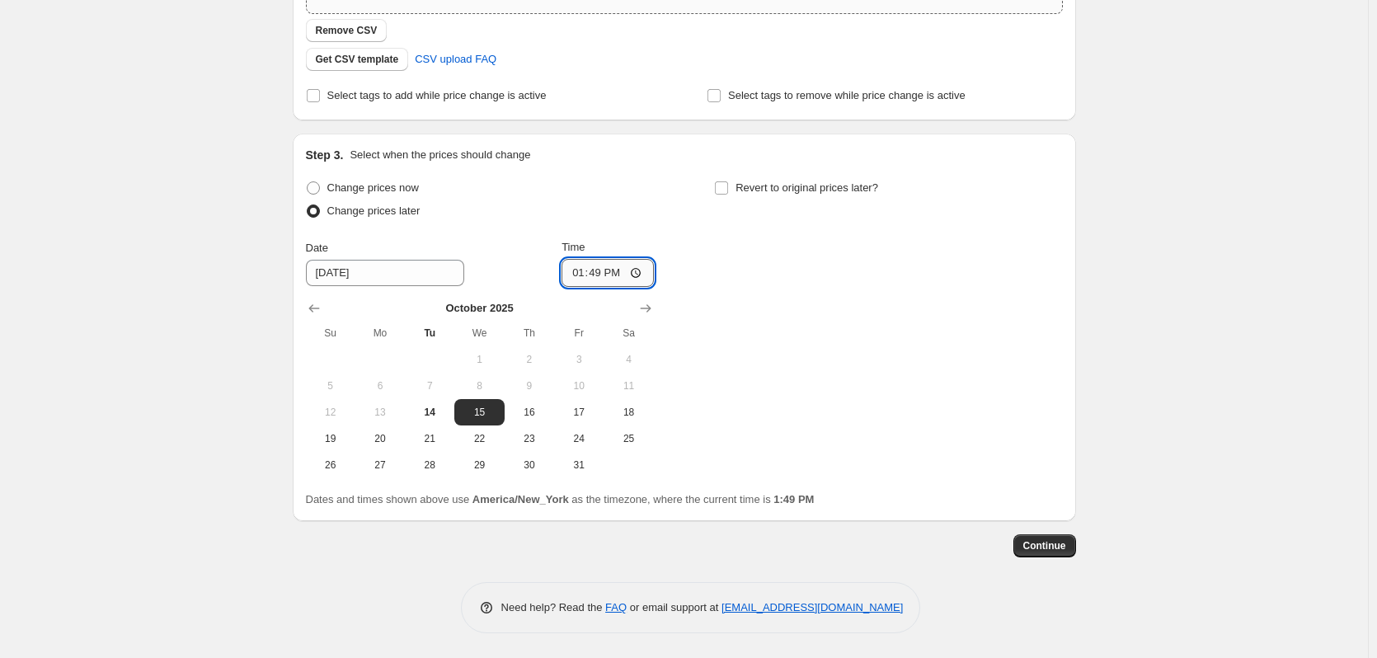
click at [576, 273] on input "13:49" at bounding box center [608, 273] width 92 height 28
type input "12:00"
click at [736, 186] on label "Revert to original prices later?" at bounding box center [796, 187] width 164 height 23
click at [728, 186] on input "Revert to original prices later?" at bounding box center [721, 187] width 13 height 13
checkbox input "true"
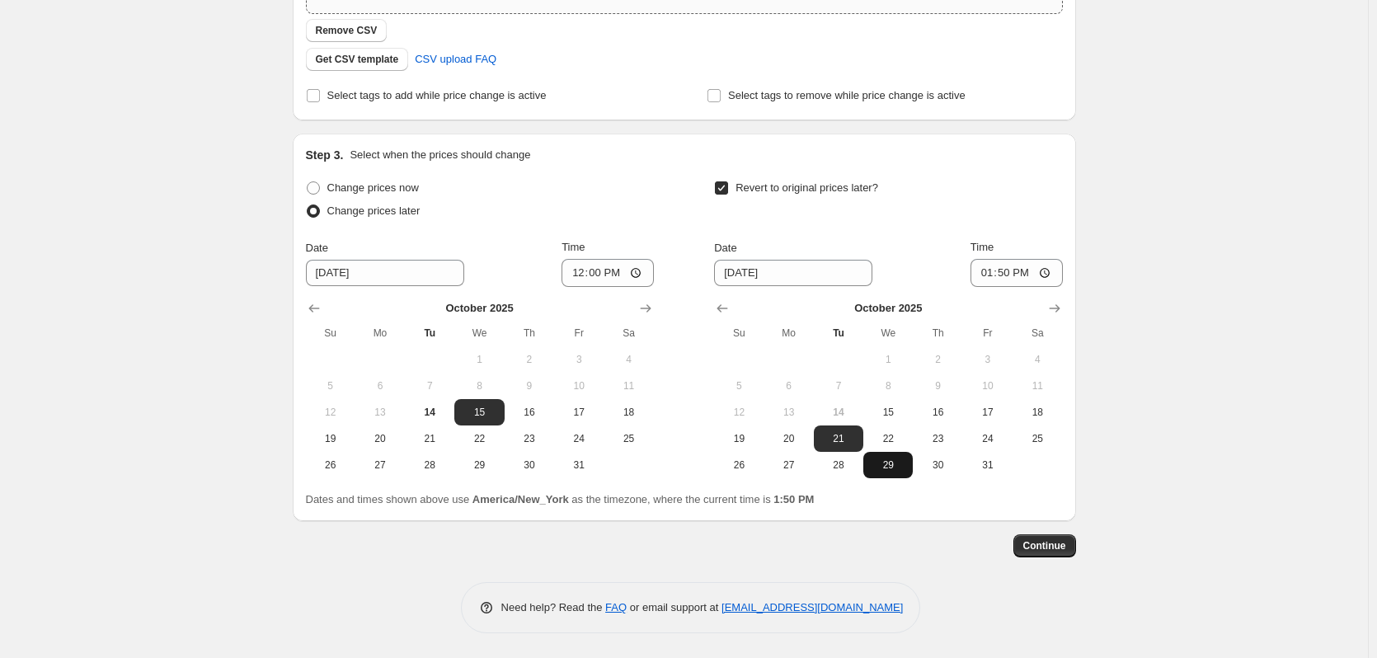
click at [906, 468] on span "29" at bounding box center [888, 464] width 36 height 13
type input "10/29/2025"
click at [985, 276] on input "13:50" at bounding box center [1017, 273] width 92 height 28
type input "23:59"
click at [1316, 317] on div "Create new price change job. This page is ready Create new price change job Dra…" at bounding box center [684, 135] width 1368 height 1046
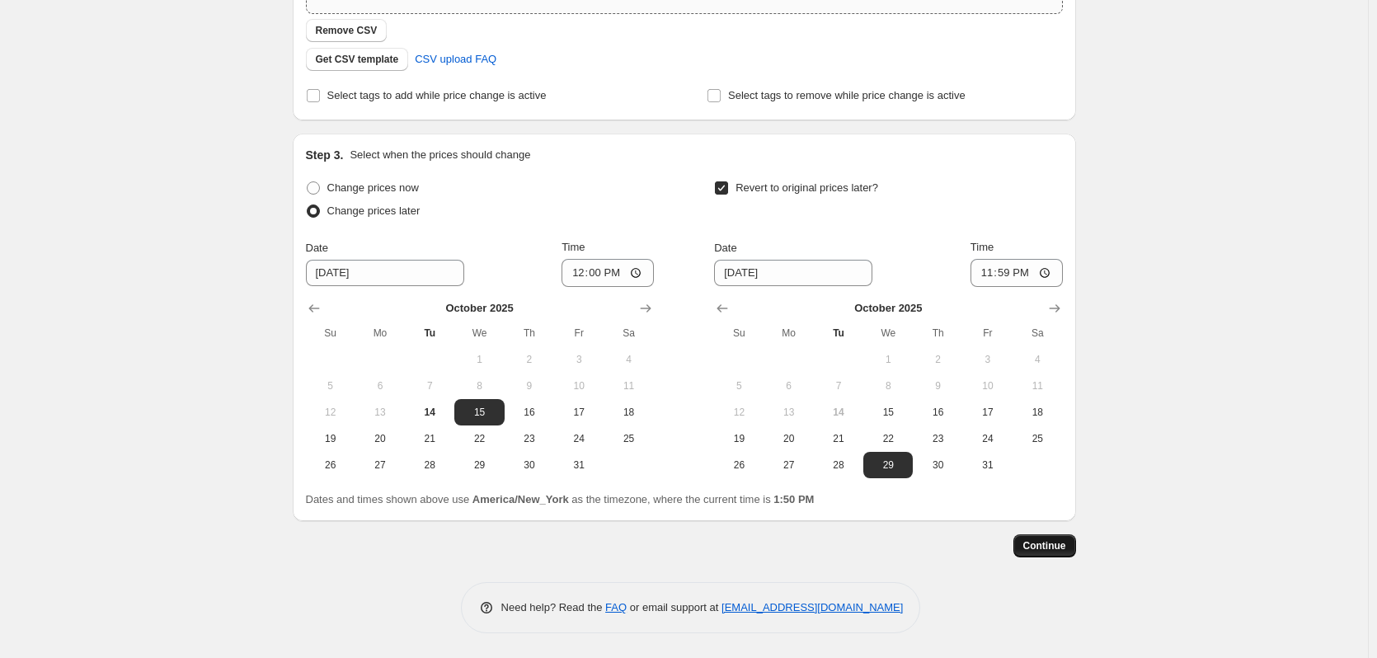
click at [1073, 550] on button "Continue" at bounding box center [1044, 545] width 63 height 23
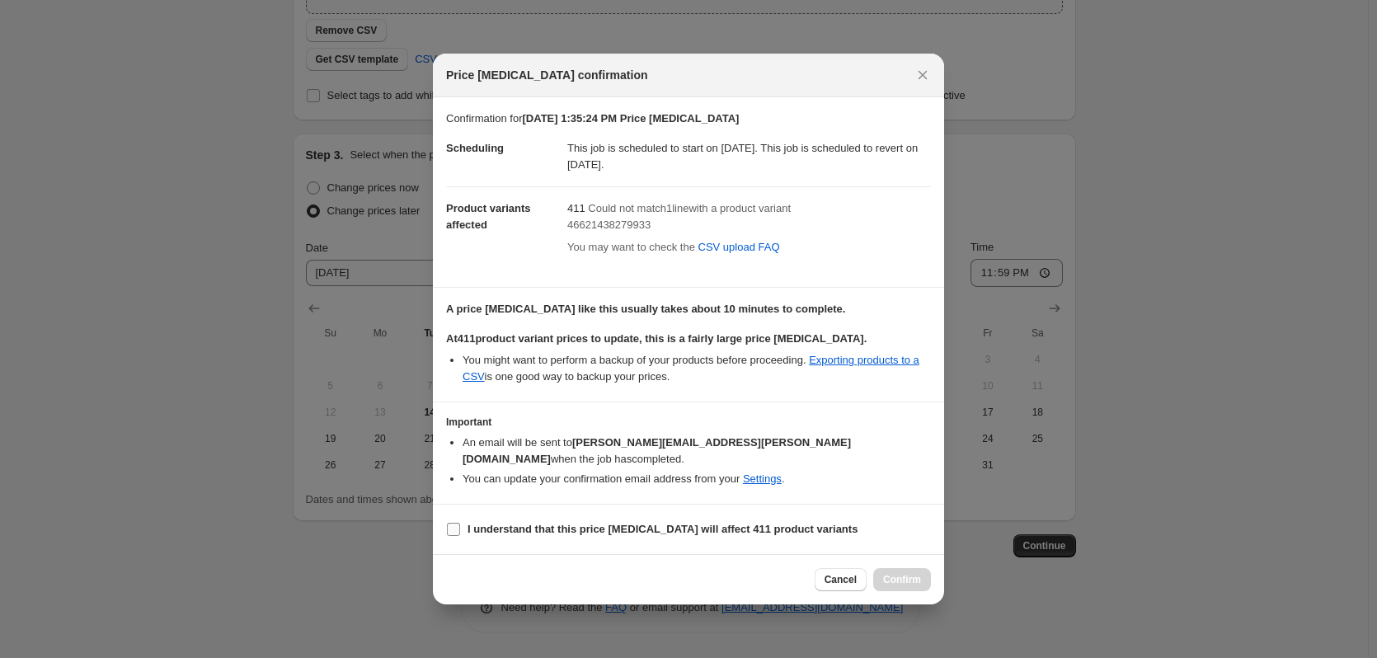
click at [450, 523] on input "I understand that this price change job will affect 411 product variants" at bounding box center [453, 529] width 13 height 13
checkbox input "true"
click at [910, 573] on span "Confirm" at bounding box center [902, 579] width 38 height 13
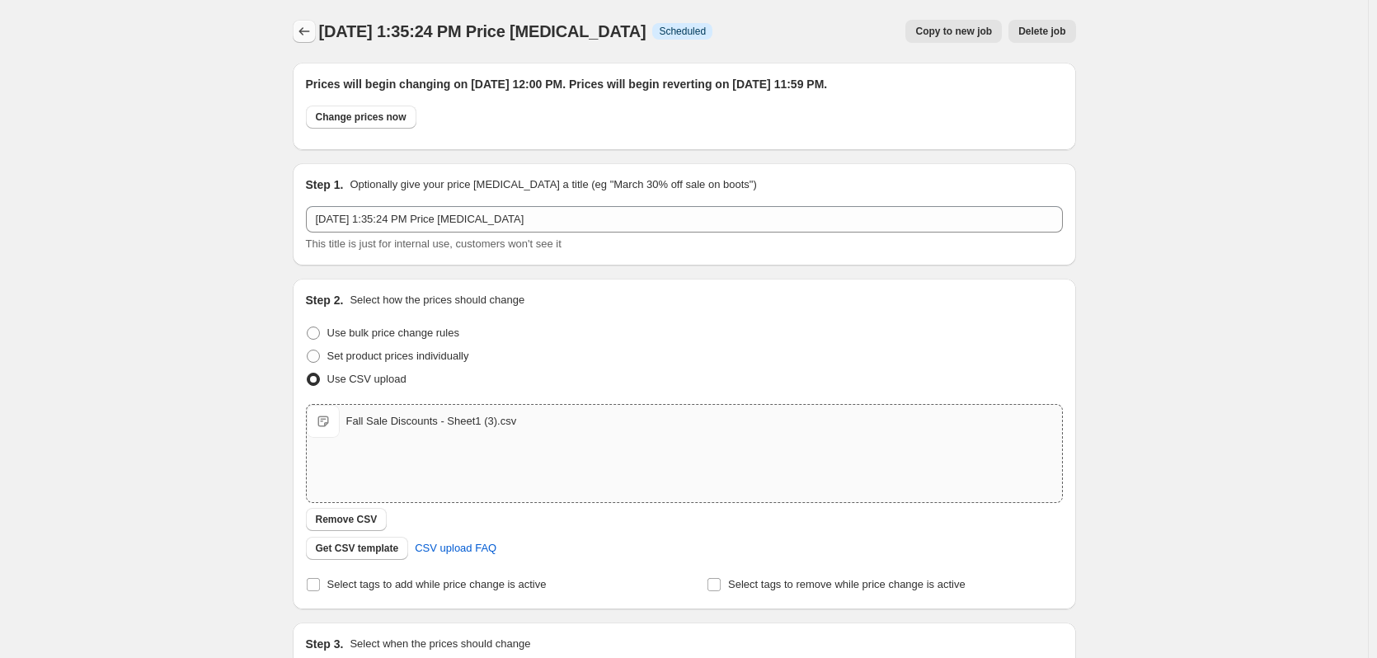
click at [316, 33] on button "Price change jobs" at bounding box center [304, 31] width 23 height 23
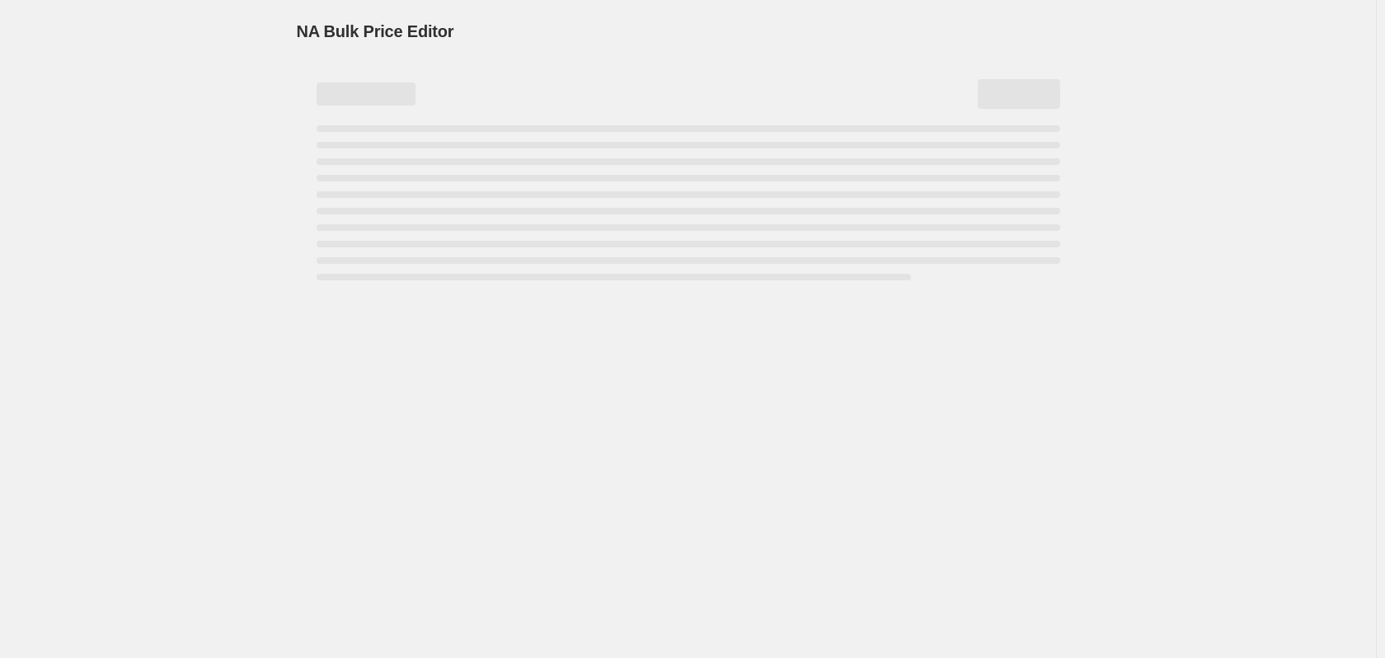
click at [270, 39] on div "NA Bulk Price Editor. This page is ready NA Bulk Price Editor" at bounding box center [688, 329] width 1376 height 658
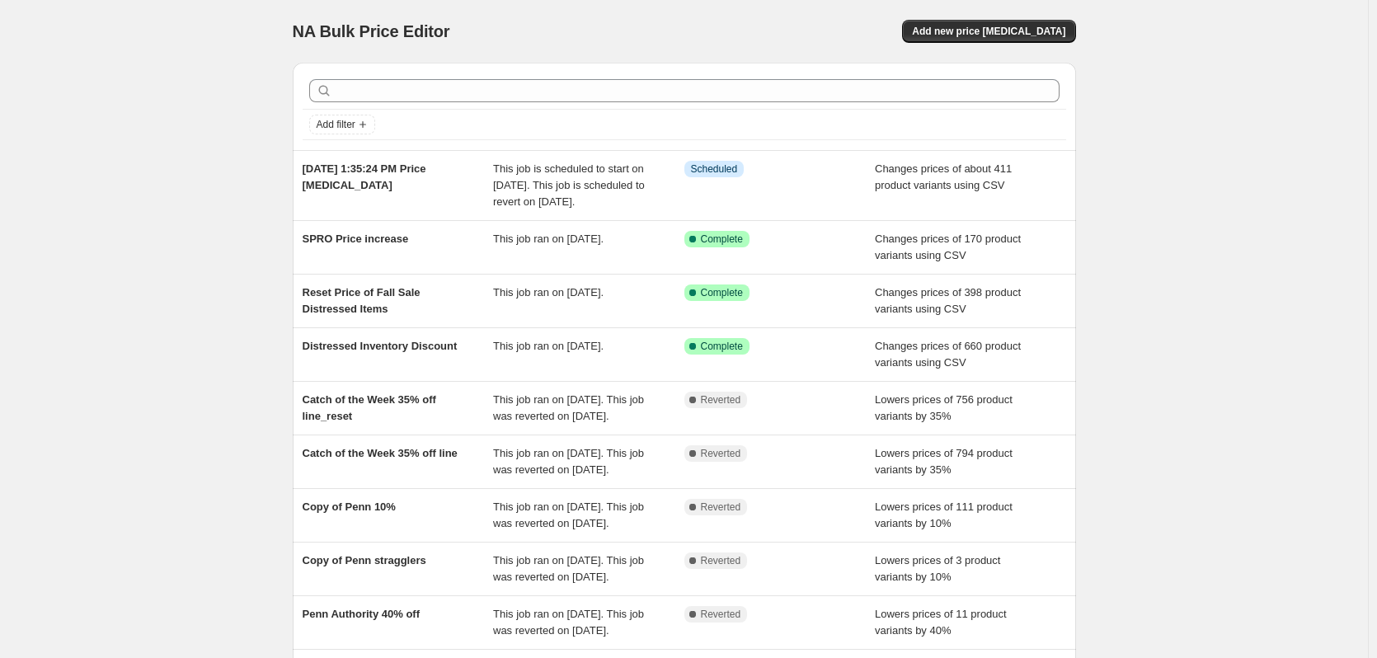
click at [170, 87] on div "NA Bulk Price Editor. This page is ready NA Bulk Price Editor Add new price cha…" at bounding box center [684, 433] width 1368 height 866
